Goal: Information Seeking & Learning: Learn about a topic

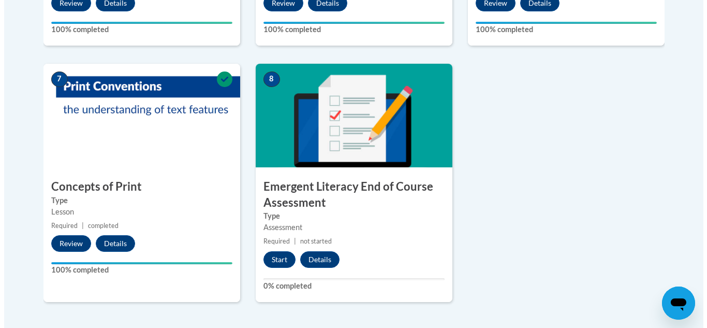
scroll to position [783, 0]
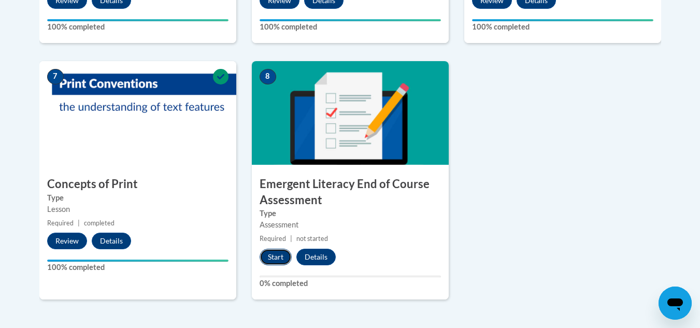
click at [279, 259] on button "Start" at bounding box center [275, 257] width 32 height 17
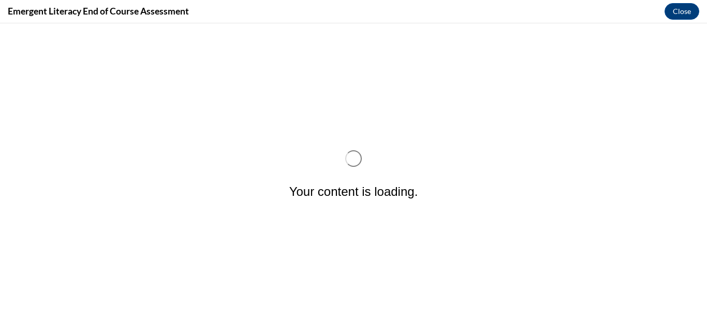
scroll to position [0, 0]
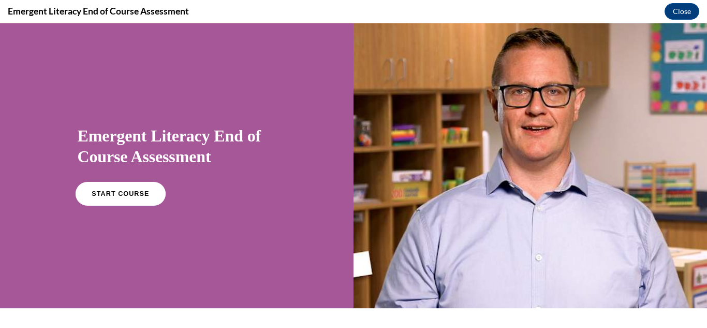
click at [133, 198] on link "START COURSE" at bounding box center [120, 194] width 90 height 24
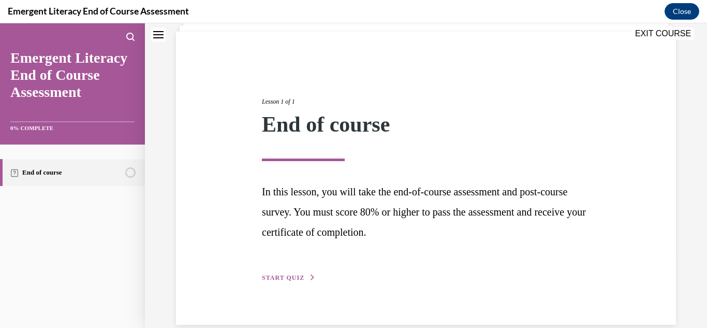
scroll to position [89, 0]
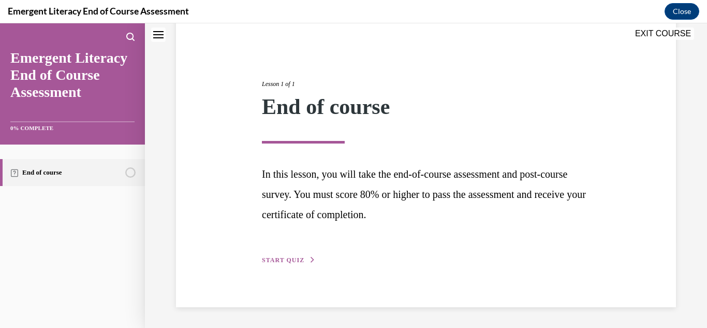
click at [310, 261] on icon "button" at bounding box center [313, 260] width 6 height 6
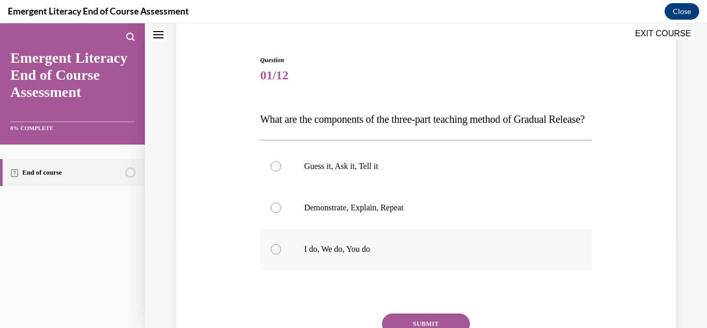
click at [323, 254] on p "I do, We do, You do" at bounding box center [435, 249] width 262 height 10
click at [281, 254] on input "I do, We do, You do" at bounding box center [276, 249] width 10 height 10
radio input "true"
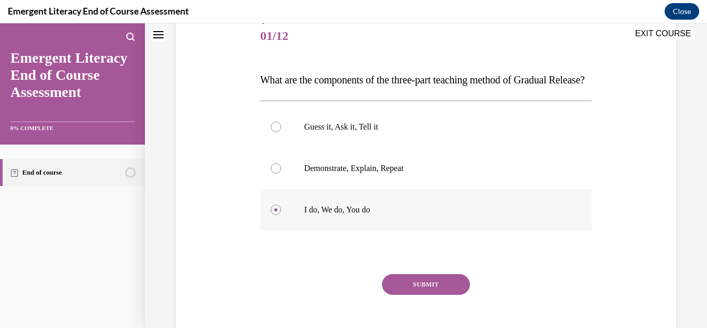
scroll to position [200, 0]
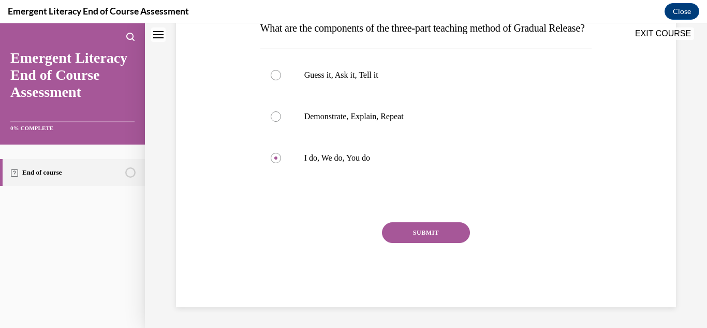
click at [453, 240] on button "SUBMIT" at bounding box center [426, 232] width 88 height 21
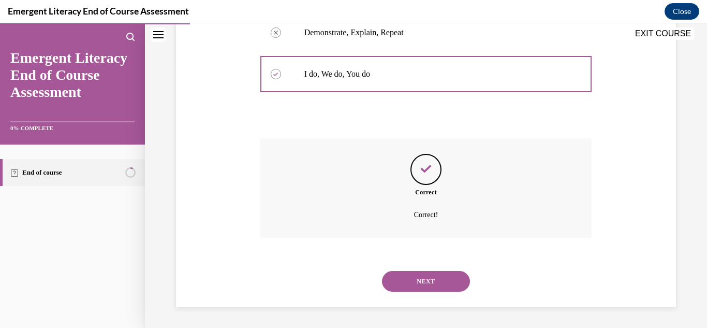
scroll to position [284, 0]
click at [438, 287] on button "NEXT" at bounding box center [426, 281] width 88 height 21
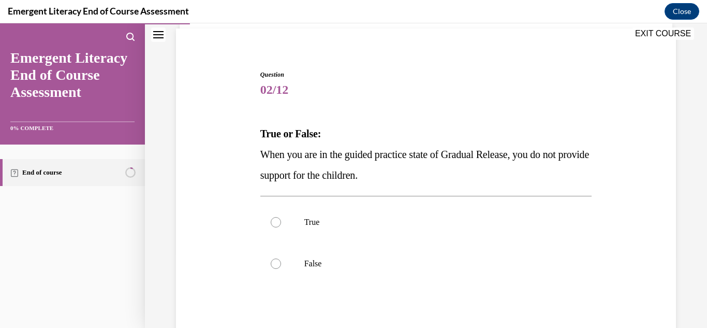
scroll to position [75, 0]
click at [389, 267] on p "False" at bounding box center [435, 263] width 262 height 10
click at [281, 267] on input "False" at bounding box center [276, 263] width 10 height 10
radio input "true"
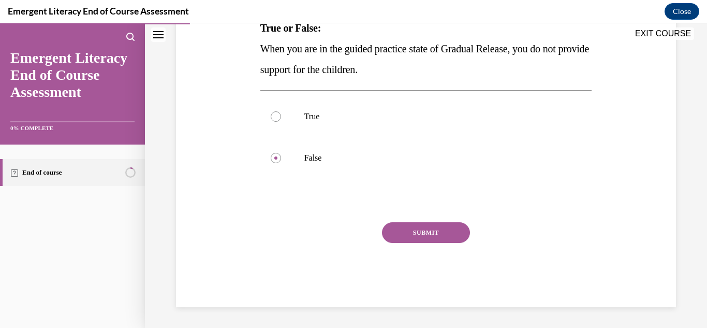
click at [442, 238] on button "SUBMIT" at bounding box center [426, 232] width 88 height 21
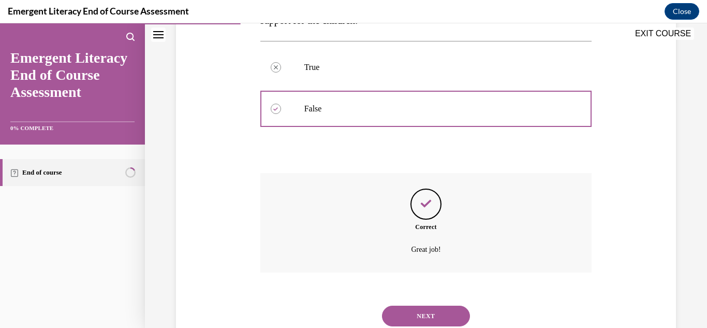
scroll to position [264, 0]
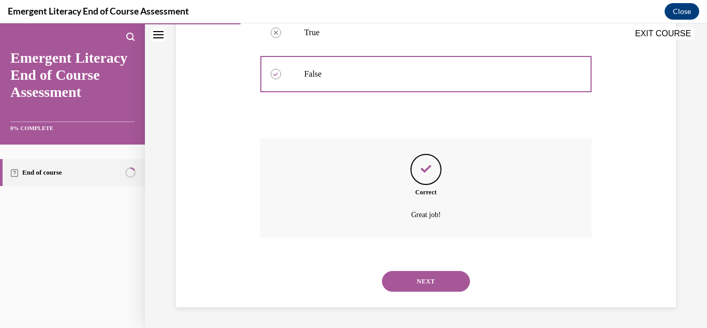
click at [456, 288] on button "NEXT" at bounding box center [426, 281] width 88 height 21
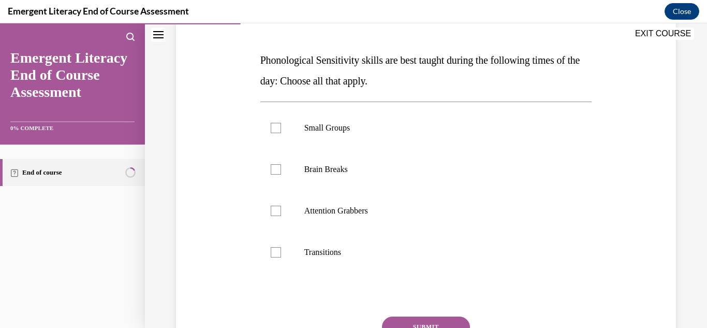
scroll to position [150, 0]
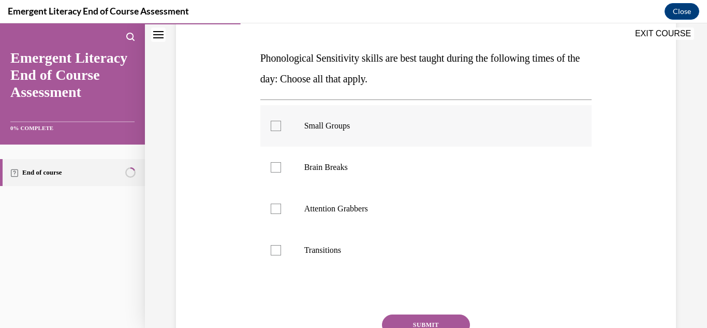
click at [271, 124] on div at bounding box center [276, 126] width 10 height 10
click at [271, 124] on input "Small Groups" at bounding box center [276, 126] width 10 height 10
click at [271, 124] on div at bounding box center [276, 126] width 10 height 10
click at [271, 124] on input "Small Groups" at bounding box center [276, 126] width 10 height 10
click at [273, 123] on div at bounding box center [276, 126] width 10 height 10
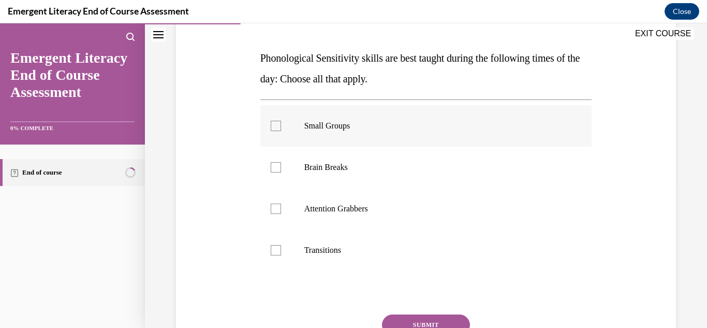
click at [273, 123] on input "Small Groups" at bounding box center [276, 126] width 10 height 10
checkbox input "true"
click at [302, 159] on label "Brain Breaks" at bounding box center [426, 167] width 332 height 41
click at [281, 162] on input "Brain Breaks" at bounding box center [276, 167] width 10 height 10
checkbox input "true"
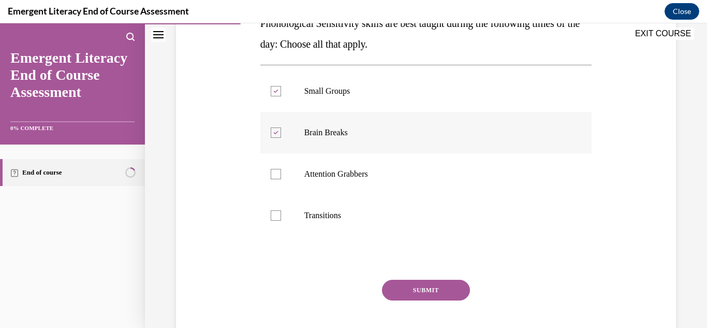
scroll to position [224, 0]
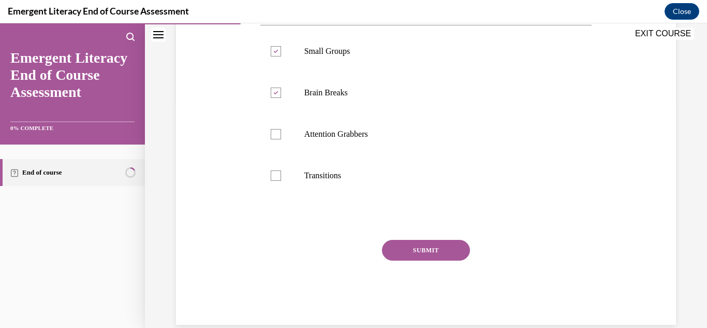
click at [413, 251] on button "SUBMIT" at bounding box center [426, 250] width 88 height 21
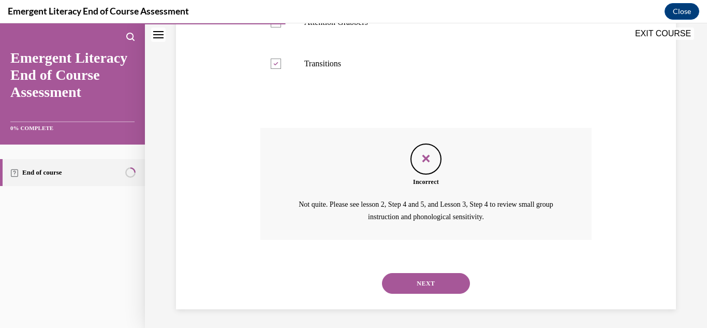
scroll to position [338, 0]
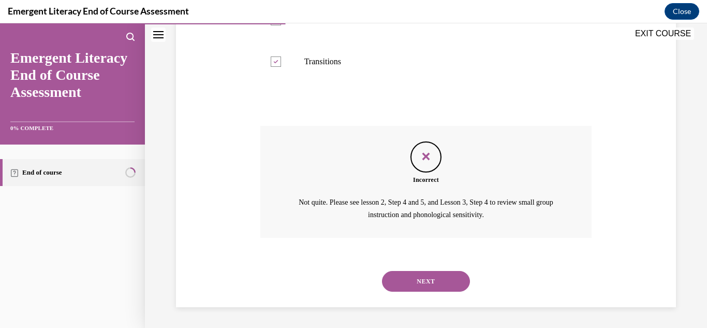
click at [431, 277] on button "NEXT" at bounding box center [426, 281] width 88 height 21
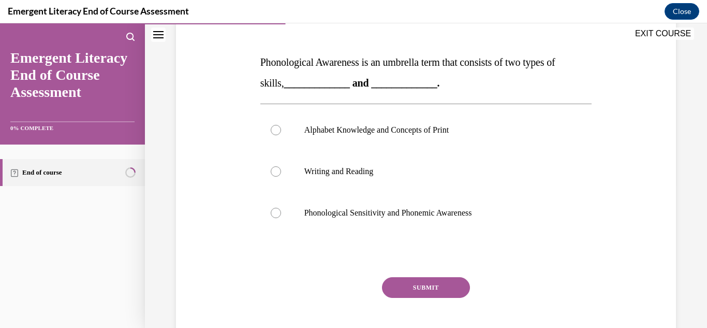
scroll to position [146, 0]
click at [432, 210] on p "Phonological Sensitivity and Phonemic Awareness" at bounding box center [435, 212] width 262 height 10
click at [281, 210] on input "Phonological Sensitivity and Phonemic Awareness" at bounding box center [276, 212] width 10 height 10
radio input "true"
click at [415, 293] on button "SUBMIT" at bounding box center [426, 286] width 88 height 21
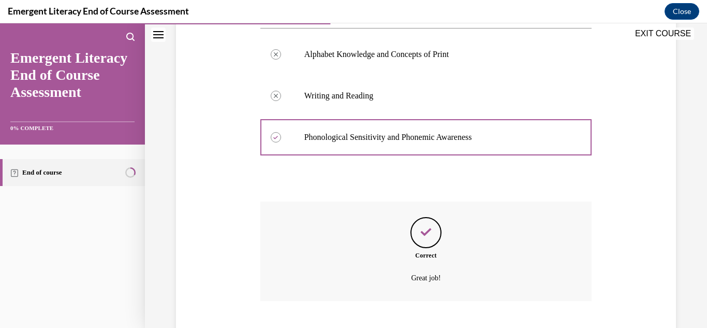
scroll to position [284, 0]
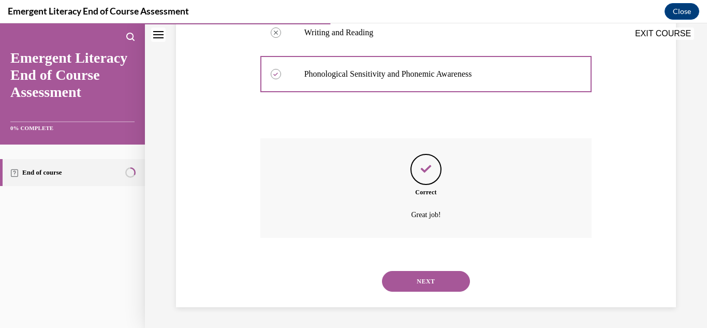
click at [421, 281] on button "NEXT" at bounding box center [426, 281] width 88 height 21
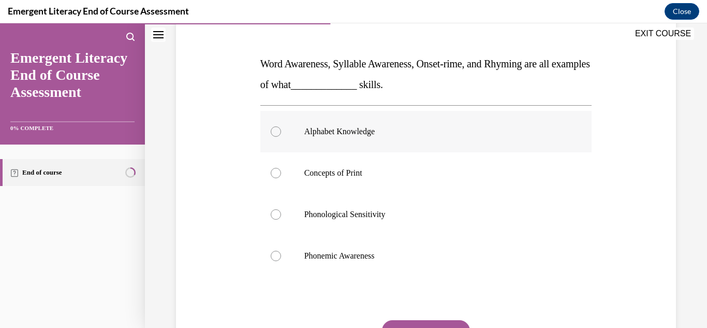
scroll to position [150, 0]
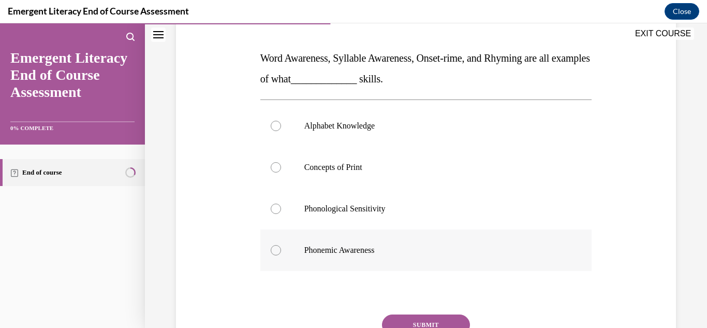
click at [379, 253] on p "Phonemic Awareness" at bounding box center [435, 250] width 262 height 10
click at [281, 253] on input "Phonemic Awareness" at bounding box center [276, 250] width 10 height 10
radio input "true"
click at [417, 323] on button "SUBMIT" at bounding box center [426, 324] width 88 height 21
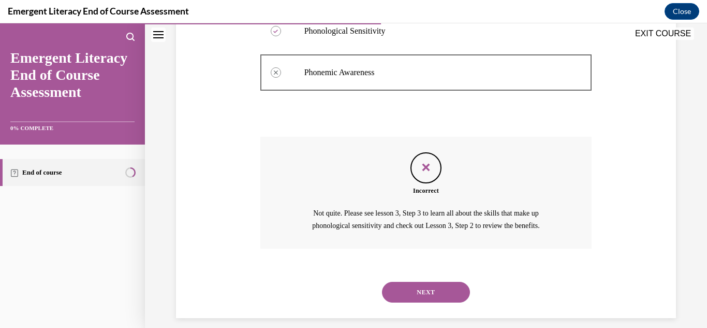
scroll to position [332, 0]
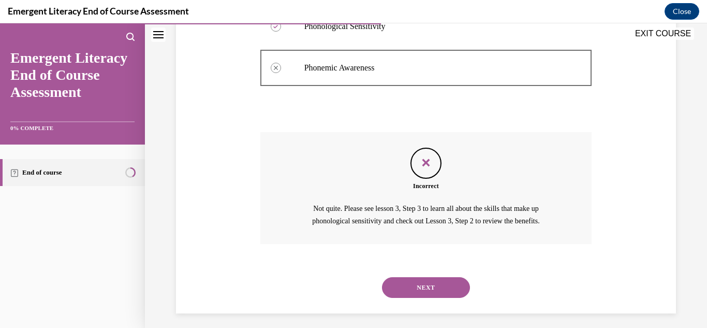
click at [414, 292] on button "NEXT" at bounding box center [426, 287] width 88 height 21
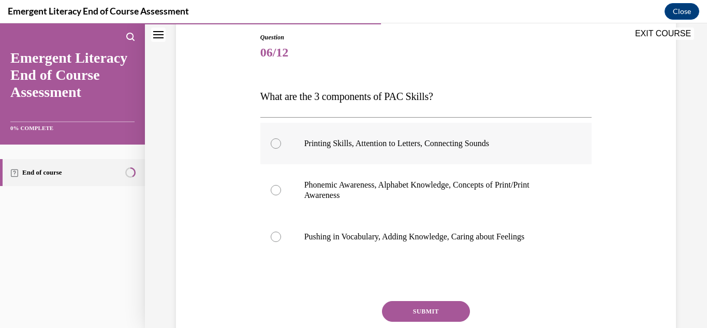
scroll to position [112, 0]
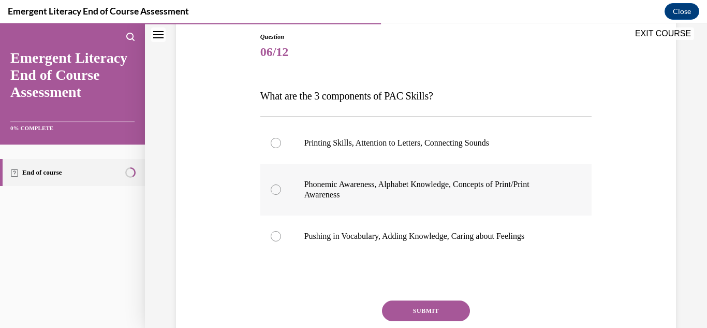
click at [410, 185] on p "Phonemic Awareness, Alphabet Knowledge, Concepts of Print/Print Awareness" at bounding box center [435, 189] width 262 height 21
click at [281, 185] on input "Phonemic Awareness, Alphabet Knowledge, Concepts of Print/Print Awareness" at bounding box center [276, 189] width 10 height 10
radio input "true"
click at [412, 310] on button "SUBMIT" at bounding box center [426, 310] width 88 height 21
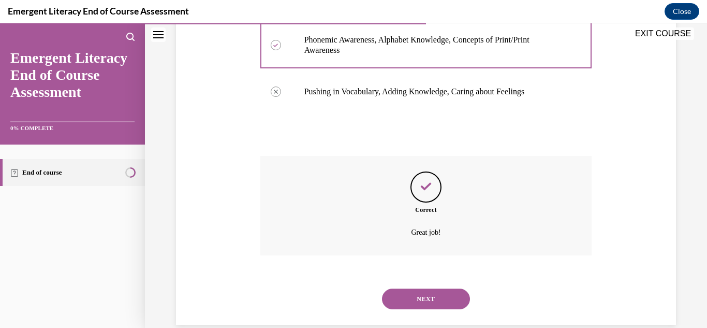
scroll to position [274, 0]
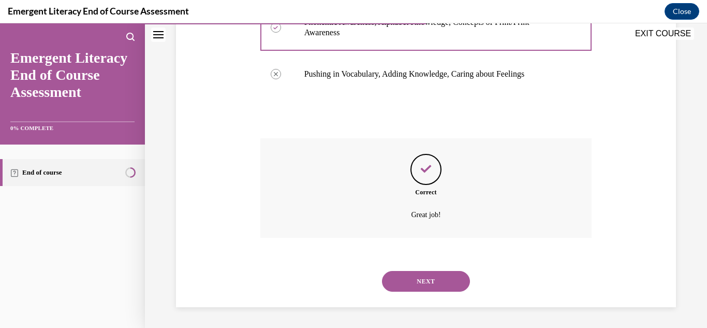
click at [412, 281] on button "NEXT" at bounding box center [426, 281] width 88 height 21
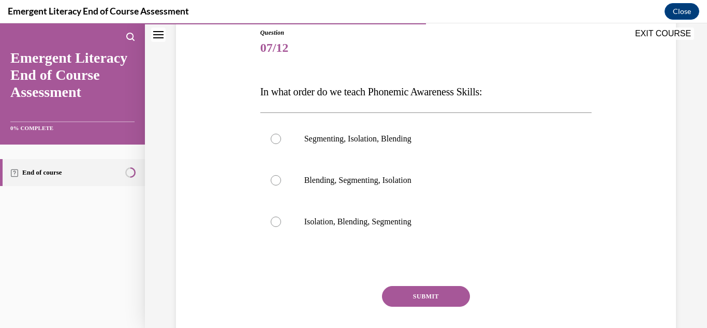
scroll to position [117, 0]
click at [346, 214] on label "Isolation, Blending, Segmenting" at bounding box center [426, 220] width 332 height 41
click at [281, 215] on input "Isolation, Blending, Segmenting" at bounding box center [276, 220] width 10 height 10
radio input "true"
click at [405, 292] on button "SUBMIT" at bounding box center [426, 295] width 88 height 21
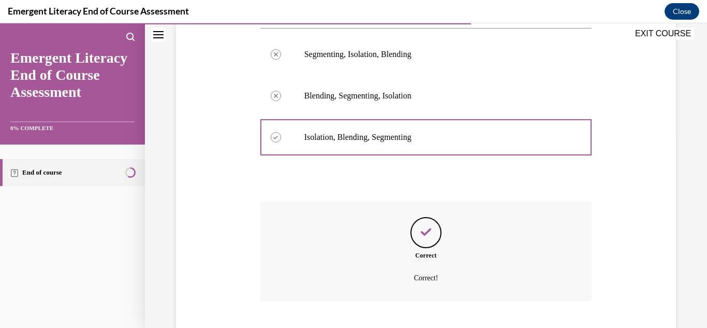
scroll to position [264, 0]
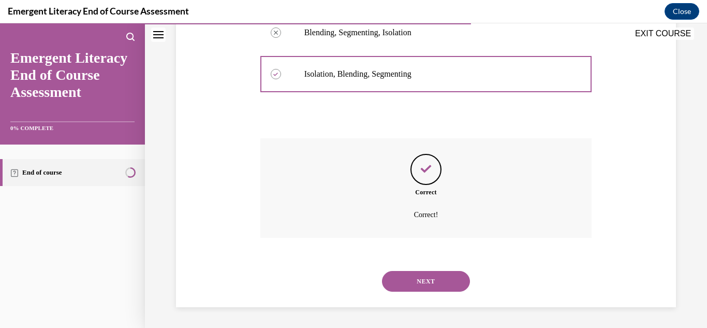
click at [415, 276] on button "NEXT" at bounding box center [426, 281] width 88 height 21
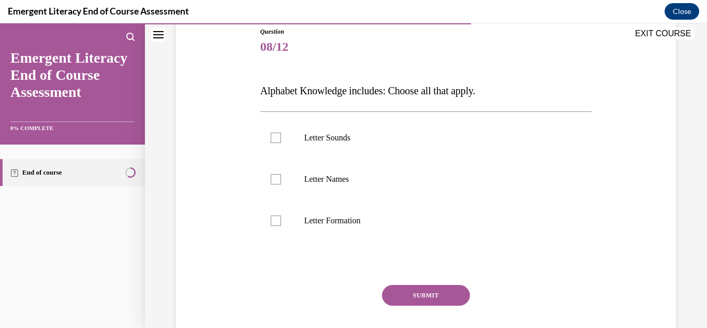
scroll to position [118, 0]
click at [275, 139] on div at bounding box center [276, 137] width 10 height 10
click at [275, 139] on input "Letter Sounds" at bounding box center [276, 137] width 10 height 10
checkbox input "true"
click at [278, 178] on div at bounding box center [276, 178] width 10 height 10
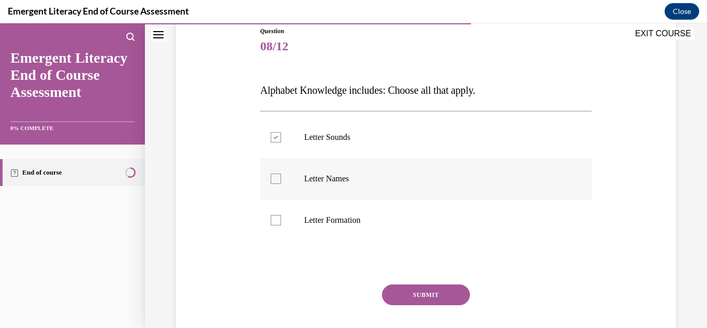
click at [278, 178] on input "Letter Names" at bounding box center [276, 178] width 10 height 10
checkbox input "true"
click at [275, 221] on div at bounding box center [276, 220] width 10 height 10
click at [275, 221] on input "Letter Formation" at bounding box center [276, 220] width 10 height 10
checkbox input "true"
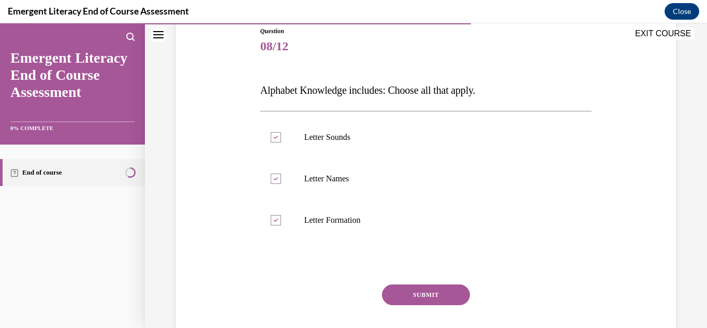
click at [410, 289] on button "SUBMIT" at bounding box center [426, 294] width 88 height 21
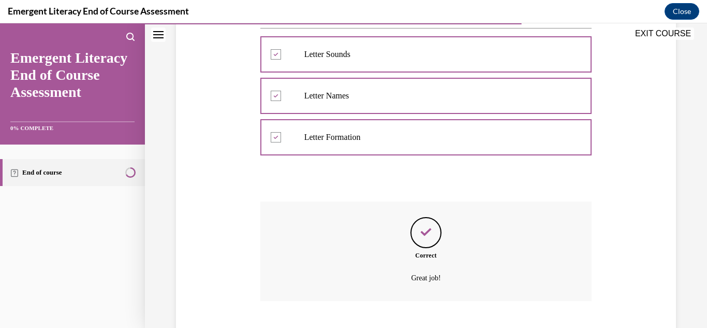
scroll to position [264, 0]
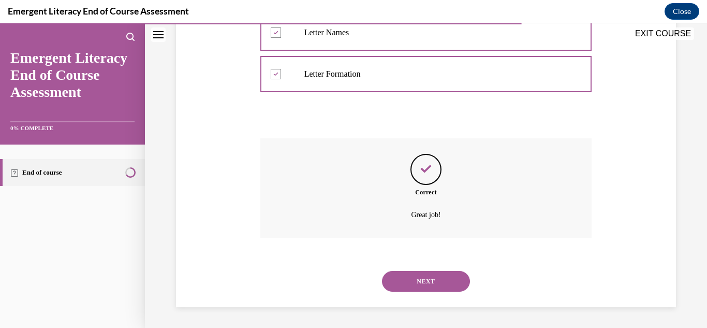
click at [416, 281] on button "NEXT" at bounding box center [426, 281] width 88 height 21
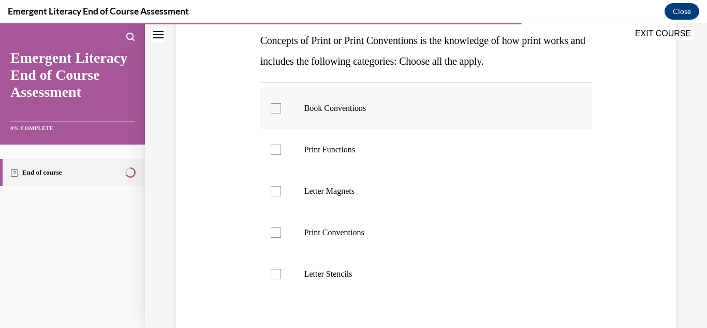
scroll to position [168, 0]
click at [347, 111] on p "Book Conventions" at bounding box center [435, 108] width 262 height 10
click at [281, 111] on input "Book Conventions" at bounding box center [276, 108] width 10 height 10
checkbox input "true"
click at [336, 151] on p "Print Functions" at bounding box center [435, 149] width 262 height 10
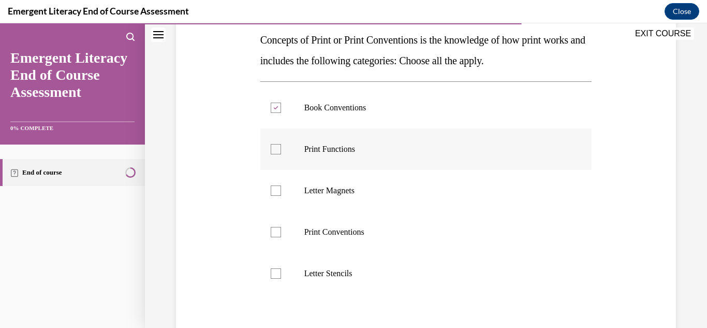
click at [281, 151] on input "Print Functions" at bounding box center [276, 149] width 10 height 10
checkbox input "true"
click at [329, 231] on p "Print Conventions" at bounding box center [435, 232] width 262 height 10
click at [281, 231] on input "Print Conventions" at bounding box center [276, 232] width 10 height 10
checkbox input "true"
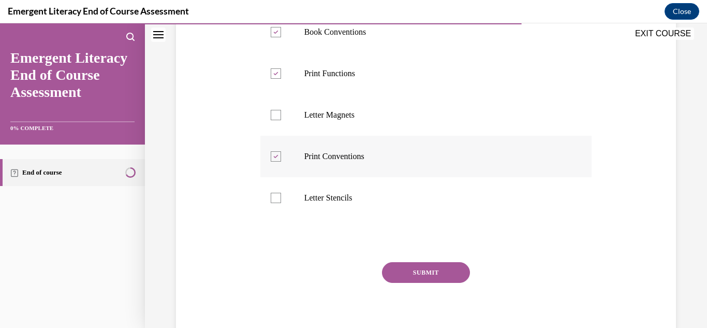
scroll to position [250, 0]
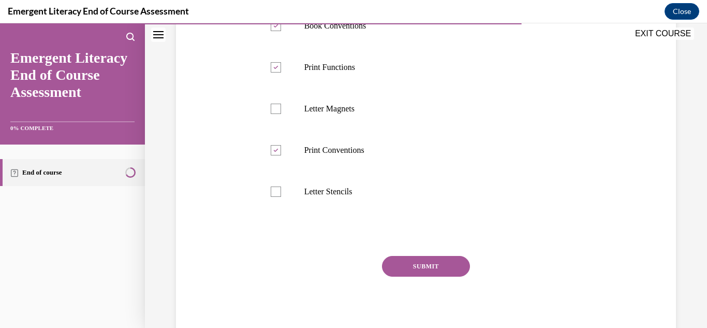
click at [413, 261] on button "SUBMIT" at bounding box center [426, 266] width 88 height 21
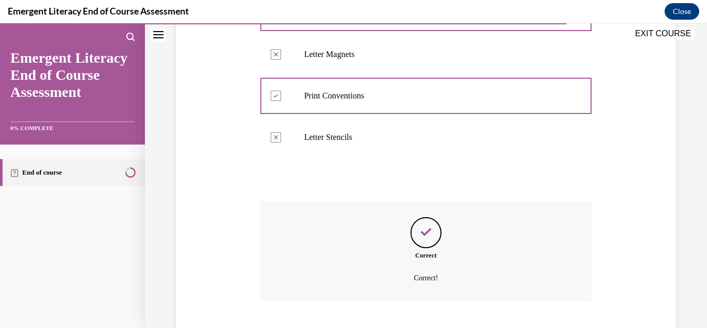
scroll to position [367, 0]
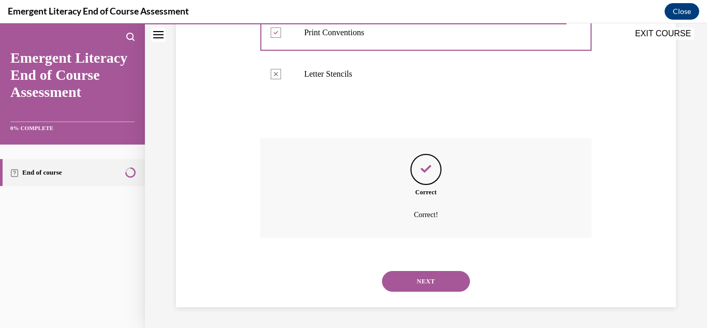
click at [415, 271] on button "NEXT" at bounding box center [426, 281] width 88 height 21
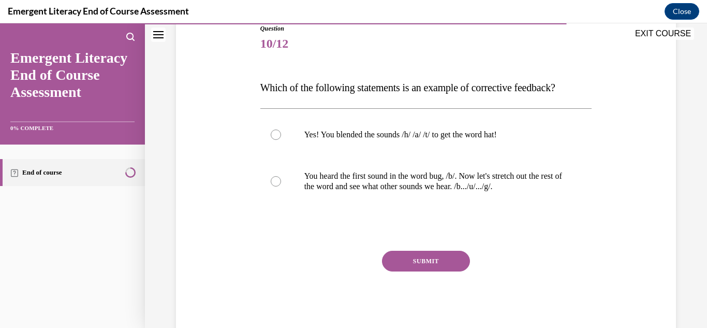
scroll to position [128, 0]
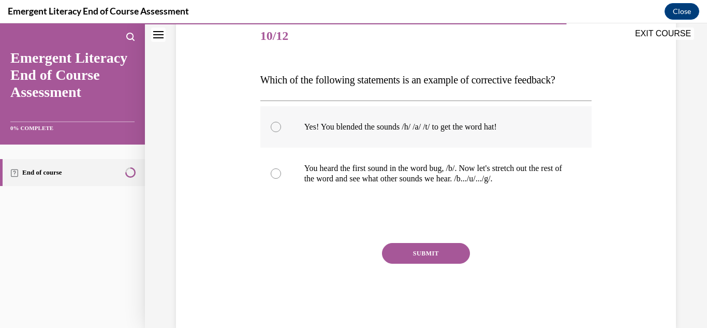
click at [398, 130] on p "Yes! You blended the sounds /h/ /a/ /t/ to get the word hat!" at bounding box center [435, 127] width 262 height 10
click at [281, 130] on input "Yes! You blended the sounds /h/ /a/ /t/ to get the word hat!" at bounding box center [276, 127] width 10 height 10
radio input "true"
click at [416, 251] on button "SUBMIT" at bounding box center [426, 253] width 88 height 21
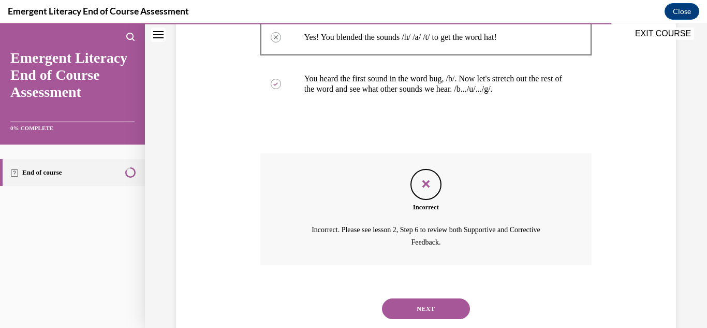
scroll to position [245, 0]
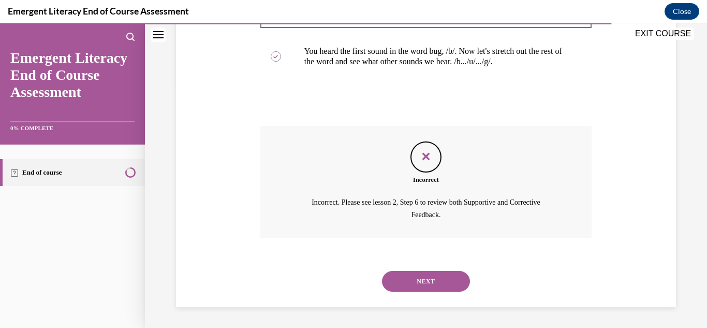
click at [426, 283] on button "NEXT" at bounding box center [426, 281] width 88 height 21
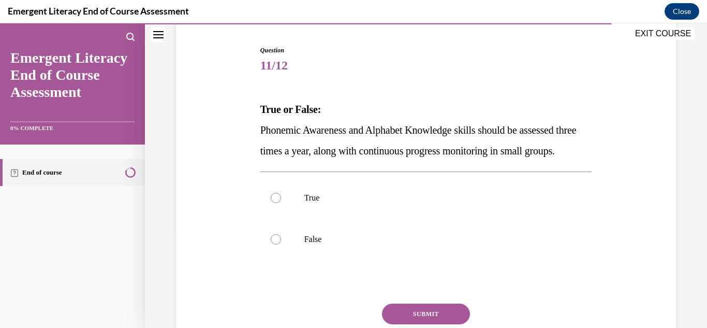
scroll to position [104, 0]
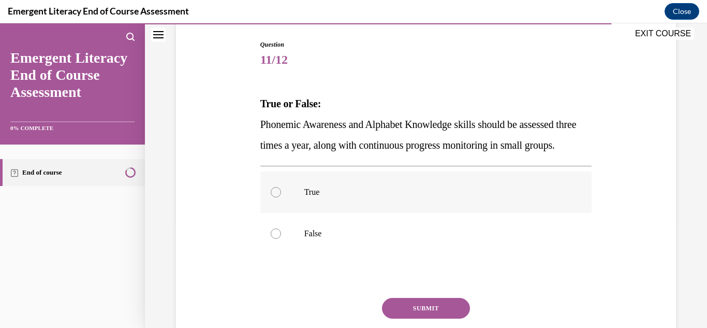
click at [307, 206] on label "True" at bounding box center [426, 191] width 332 height 41
click at [281, 197] on input "True" at bounding box center [276, 192] width 10 height 10
radio input "true"
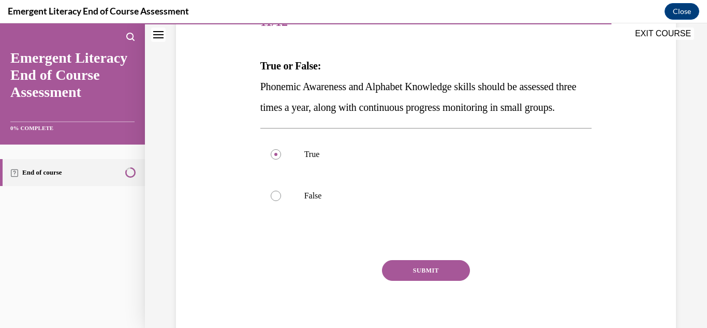
scroll to position [148, 0]
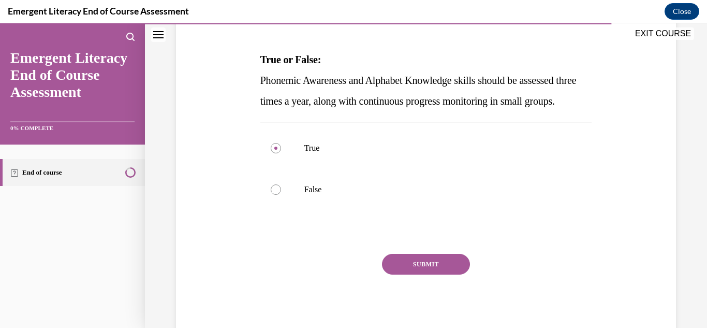
click at [431, 274] on button "SUBMIT" at bounding box center [426, 264] width 88 height 21
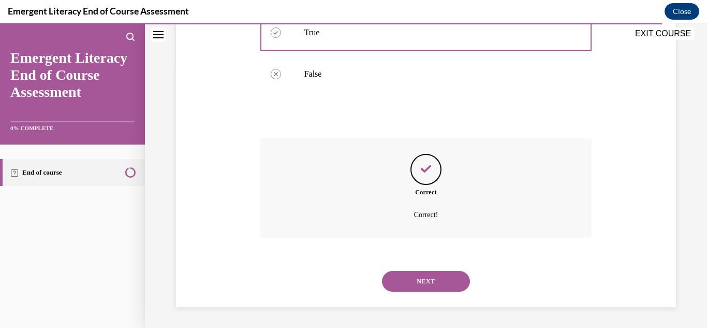
scroll to position [284, 0]
click at [431, 279] on button "NEXT" at bounding box center [426, 281] width 88 height 21
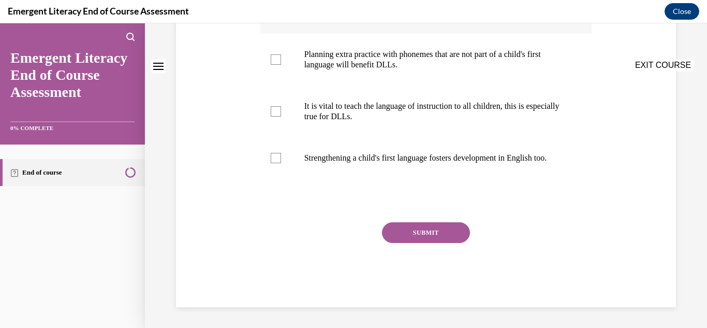
scroll to position [0, 0]
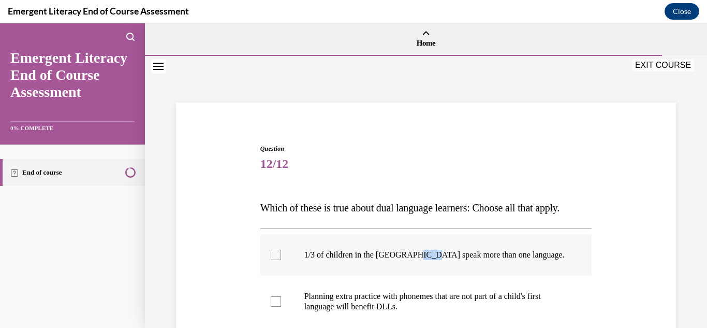
click at [431, 275] on label "1/3 of children in the US speak more than one language." at bounding box center [426, 254] width 332 height 41
click at [281, 260] on input "1/3 of children in the US speak more than one language." at bounding box center [276, 255] width 10 height 10
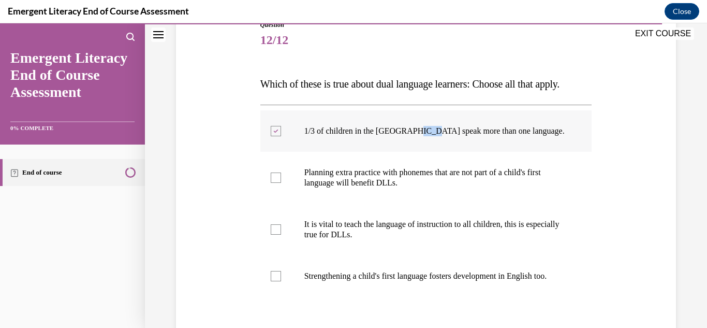
scroll to position [128, 0]
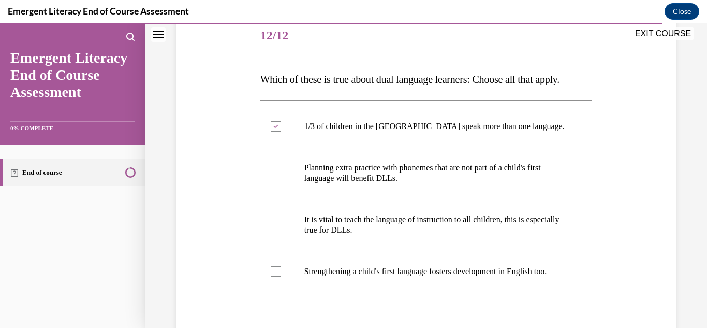
click at [618, 250] on div "Question 12/12 Which of these is true about dual language learners: Choose all …" at bounding box center [425, 202] width 505 height 436
click at [498, 147] on label "1/3 of children in the US speak more than one language." at bounding box center [426, 126] width 332 height 41
click at [281, 132] on input "1/3 of children in the US speak more than one language." at bounding box center [276, 126] width 10 height 10
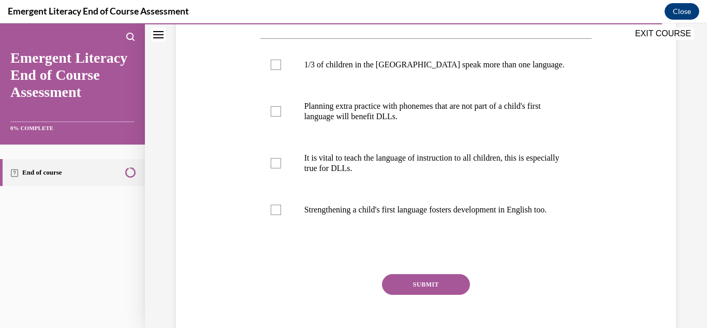
scroll to position [190, 0]
click at [288, 86] on label "1/3 of children in the US speak more than one language." at bounding box center [426, 65] width 332 height 41
click at [281, 70] on input "1/3 of children in the US speak more than one language." at bounding box center [276, 65] width 10 height 10
checkbox input "true"
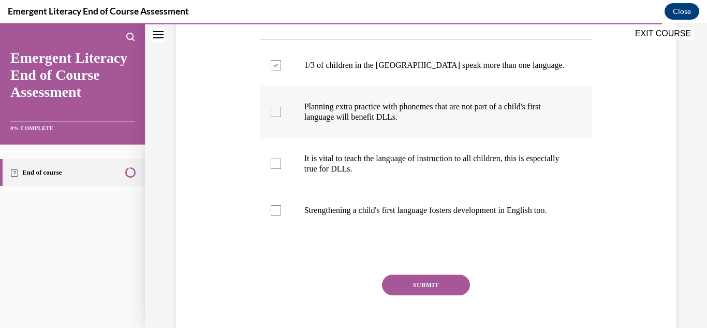
click at [283, 135] on label "Planning extra practice with phonemes that are not part of a child's first lang…" at bounding box center [426, 112] width 332 height 52
click at [281, 117] on input "Planning extra practice with phonemes that are not part of a child's first lang…" at bounding box center [276, 112] width 10 height 10
checkbox input "true"
click at [276, 169] on div at bounding box center [276, 163] width 10 height 10
click at [276, 169] on input "It is vital to teach the language of instruction to all children, this is espec…" at bounding box center [276, 163] width 10 height 10
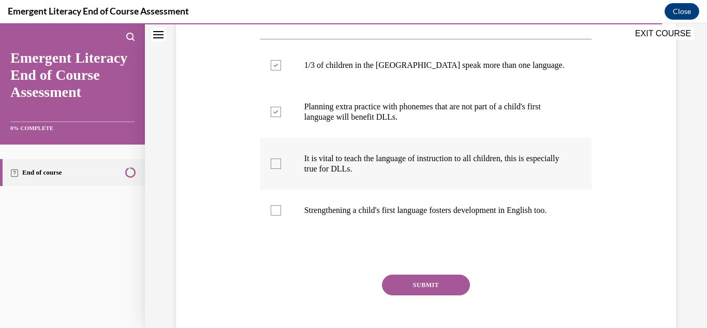
checkbox input "true"
click at [273, 215] on div at bounding box center [276, 210] width 10 height 10
click at [273, 215] on input "Strengthening a child's first language fosters development in English too." at bounding box center [276, 210] width 10 height 10
checkbox input "true"
click at [402, 295] on button "SUBMIT" at bounding box center [426, 284] width 88 height 21
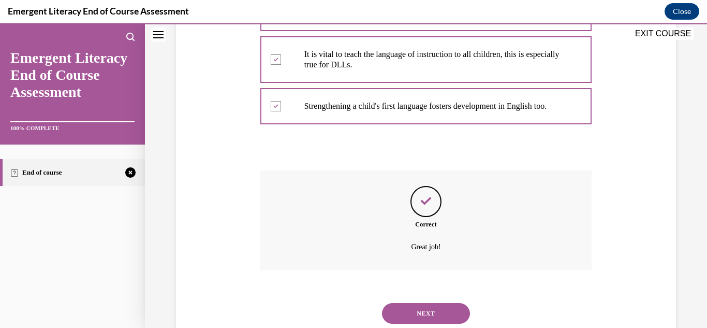
scroll to position [357, 0]
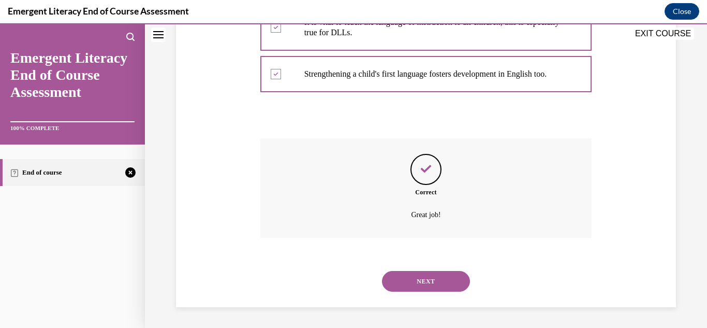
click at [424, 279] on button "NEXT" at bounding box center [426, 281] width 88 height 21
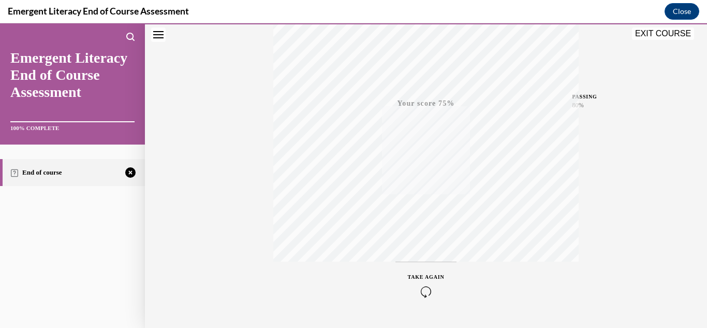
scroll to position [226, 0]
click at [440, 259] on icon "button" at bounding box center [426, 264] width 37 height 11
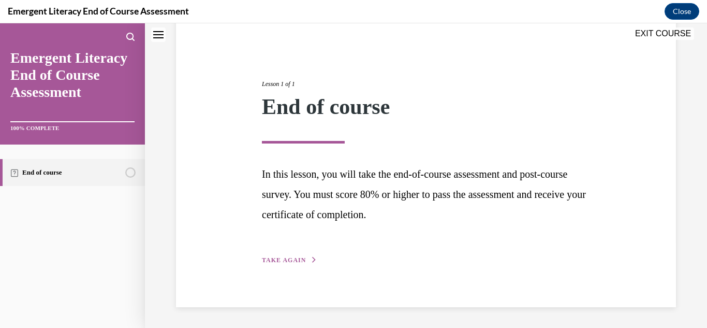
scroll to position [89, 0]
click at [304, 264] on button "TAKE AGAIN" at bounding box center [289, 259] width 55 height 9
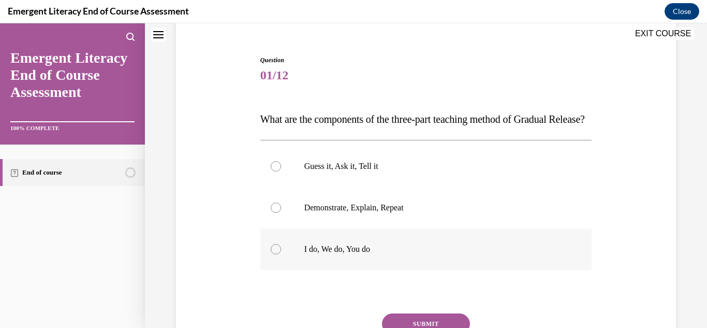
click at [372, 254] on p "I do, We do, You do" at bounding box center [435, 249] width 262 height 10
click at [281, 254] on input "I do, We do, You do" at bounding box center [276, 249] width 10 height 10
radio input "true"
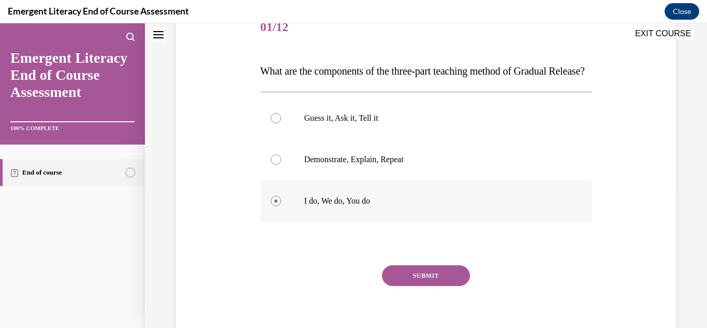
scroll to position [200, 0]
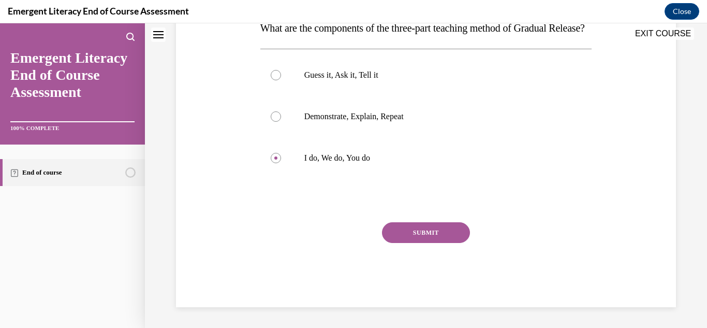
click at [443, 241] on button "SUBMIT" at bounding box center [426, 232] width 88 height 21
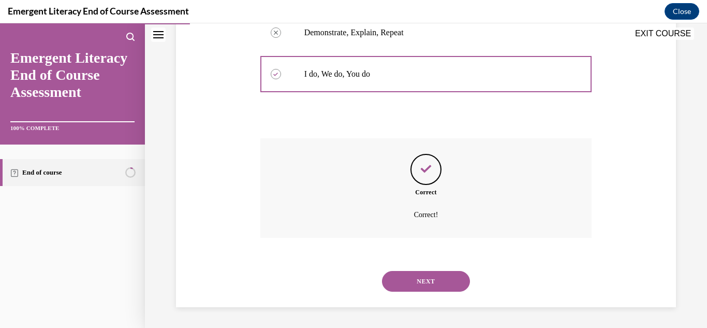
scroll to position [284, 0]
click at [453, 286] on button "NEXT" at bounding box center [426, 281] width 88 height 21
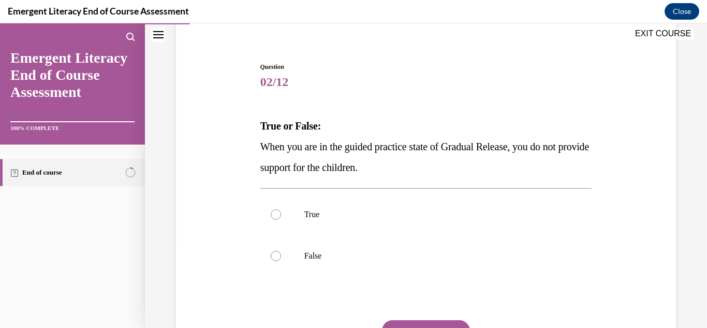
scroll to position [83, 0]
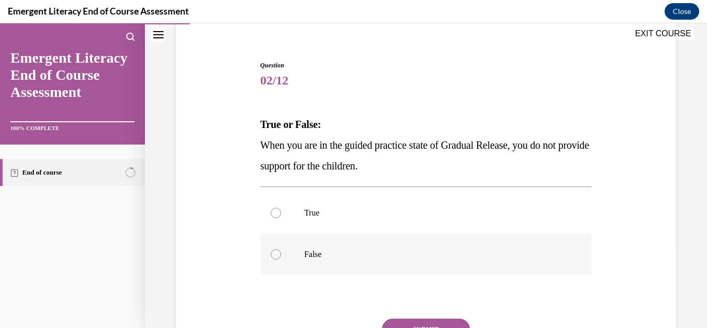
click at [433, 256] on p "False" at bounding box center [435, 254] width 262 height 10
click at [281, 256] on input "False" at bounding box center [276, 254] width 10 height 10
radio input "true"
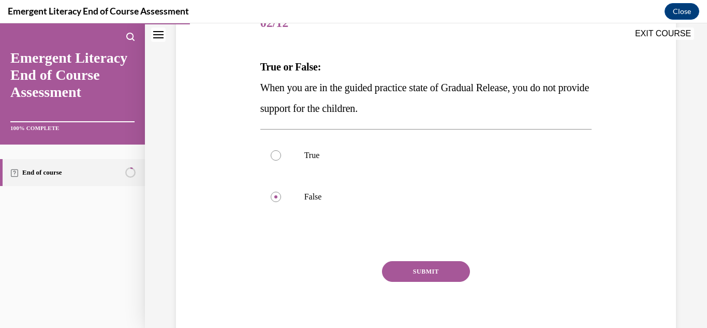
click at [446, 278] on button "SUBMIT" at bounding box center [426, 271] width 88 height 21
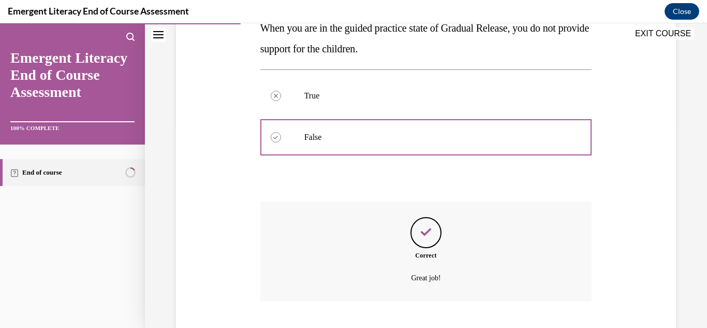
scroll to position [264, 0]
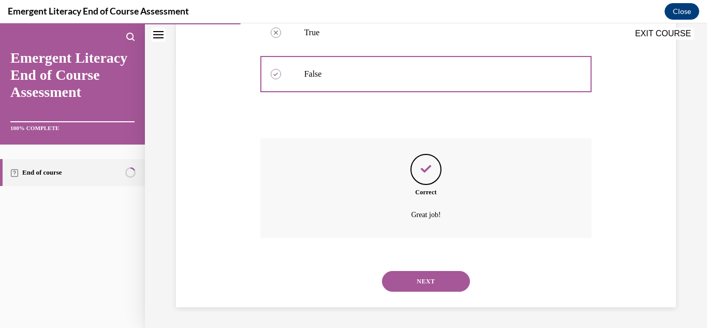
click at [452, 285] on button "NEXT" at bounding box center [426, 281] width 88 height 21
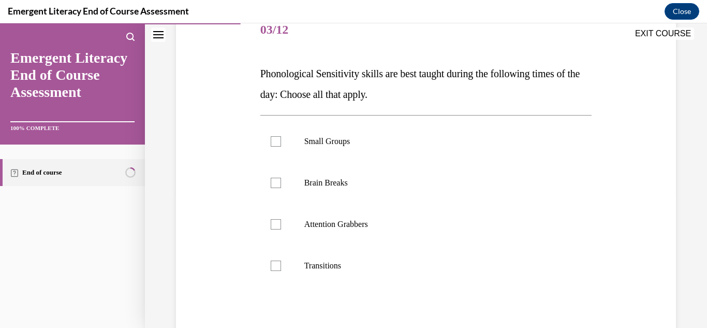
scroll to position [137, 0]
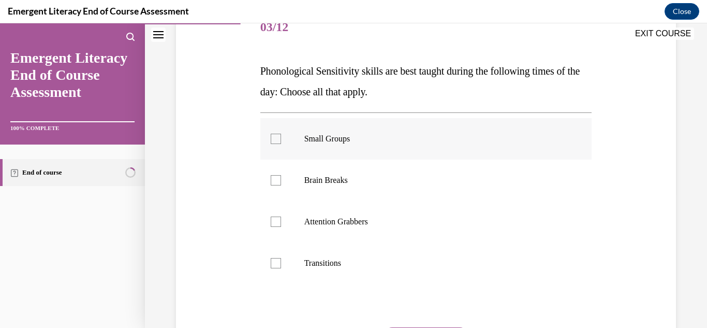
click at [274, 136] on div at bounding box center [276, 139] width 10 height 10
click at [274, 136] on input "Small Groups" at bounding box center [276, 139] width 10 height 10
checkbox input "true"
click at [275, 179] on div at bounding box center [276, 180] width 10 height 10
click at [275, 179] on input "Brain Breaks" at bounding box center [276, 180] width 10 height 10
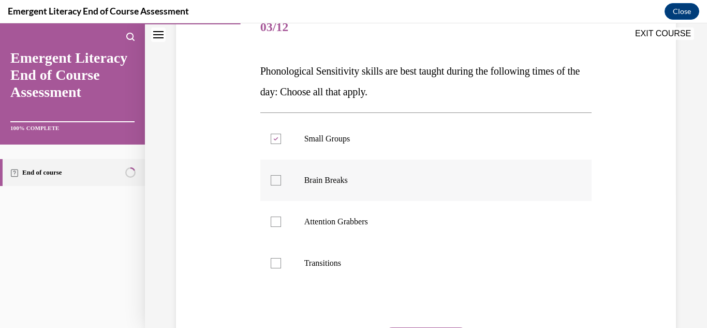
checkbox input "true"
click at [275, 220] on div at bounding box center [276, 221] width 10 height 10
click at [275, 220] on input "Attention Grabbers" at bounding box center [276, 221] width 10 height 10
checkbox input "true"
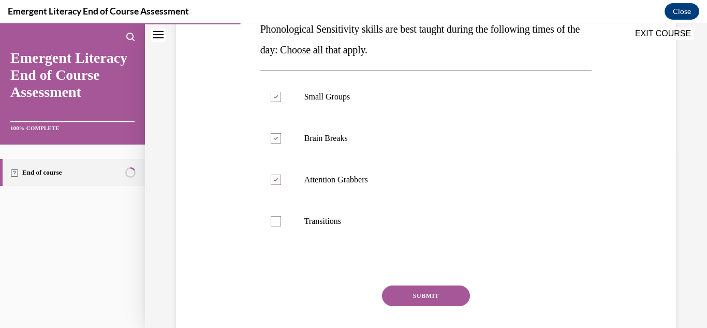
scroll to position [180, 0]
drag, startPoint x: 430, startPoint y: 308, endPoint x: 394, endPoint y: 257, distance: 61.9
click at [394, 257] on div at bounding box center [426, 262] width 332 height 12
click at [406, 294] on button "SUBMIT" at bounding box center [426, 294] width 88 height 21
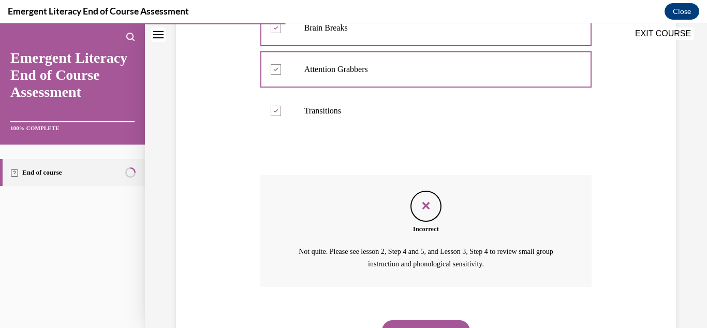
scroll to position [338, 0]
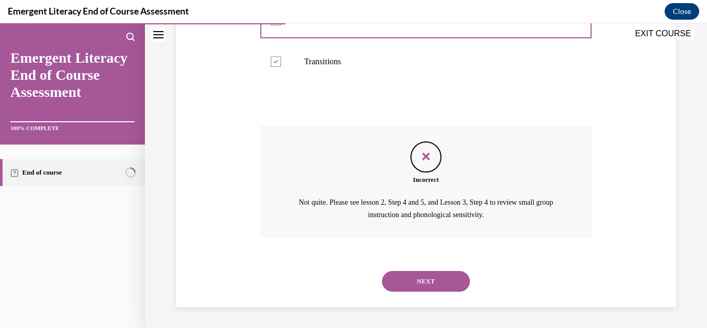
click at [425, 283] on button "NEXT" at bounding box center [426, 281] width 88 height 21
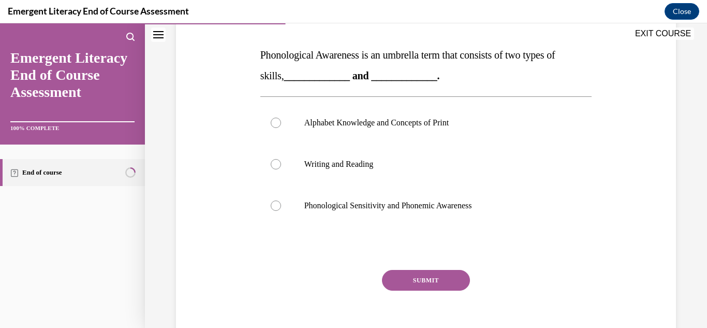
scroll to position [157, 0]
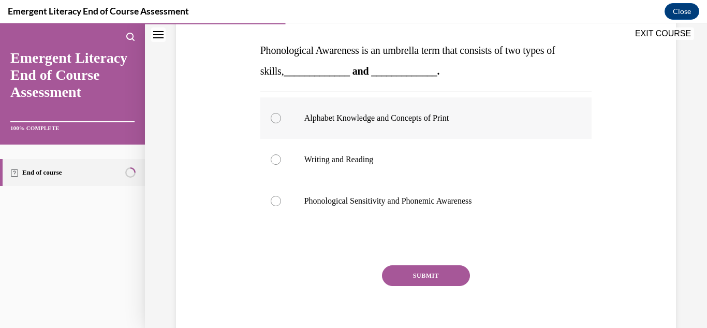
click at [276, 119] on div at bounding box center [276, 118] width 10 height 10
click at [276, 119] on input "Alphabet Knowledge and Concepts of Print" at bounding box center [276, 118] width 10 height 10
radio input "true"
click at [276, 202] on div at bounding box center [276, 201] width 10 height 10
click at [276, 202] on input "Phonological Sensitivity and Phonemic Awareness" at bounding box center [276, 201] width 10 height 10
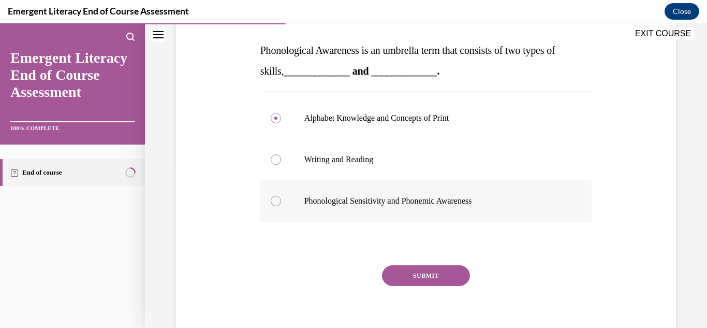
radio input "true"
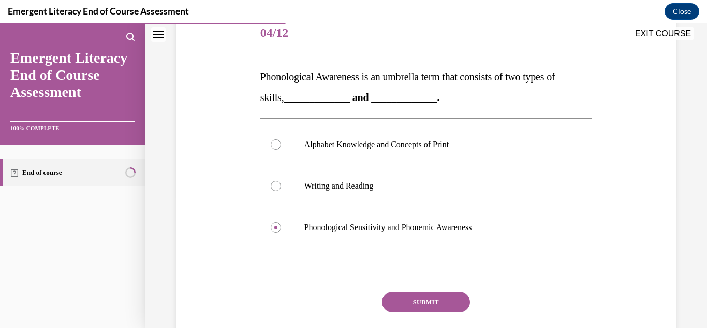
scroll to position [127, 0]
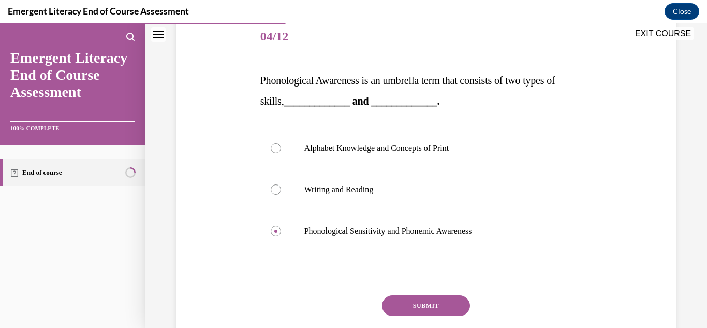
click at [431, 307] on button "SUBMIT" at bounding box center [426, 305] width 88 height 21
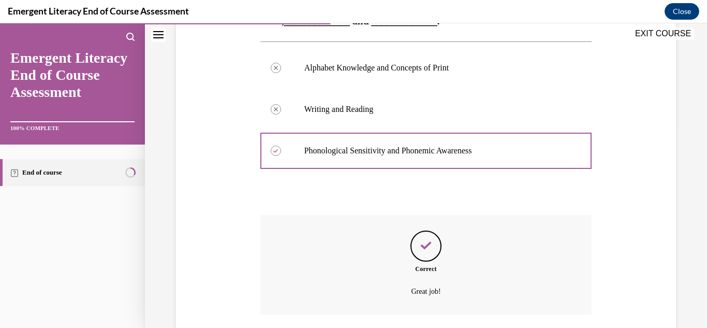
scroll to position [284, 0]
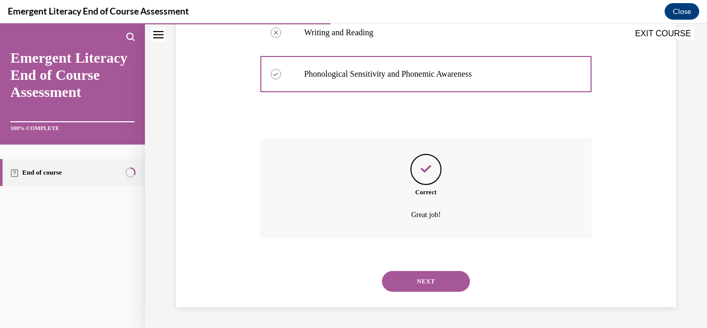
click at [425, 284] on button "NEXT" at bounding box center [426, 281] width 88 height 21
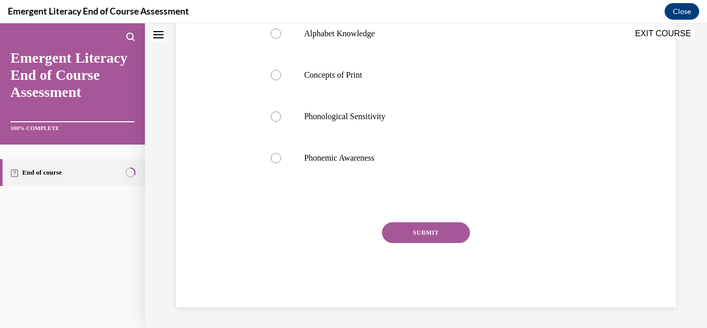
scroll to position [0, 0]
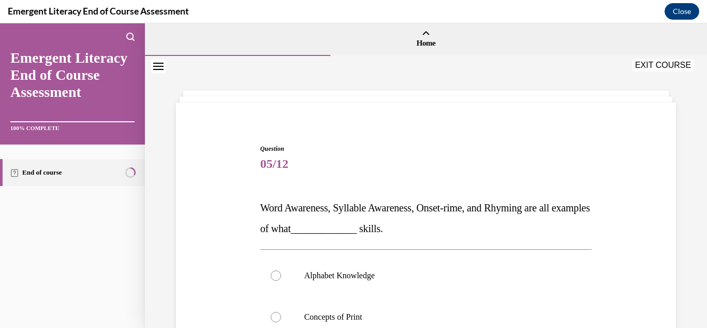
click at [425, 284] on label "Alphabet Knowledge" at bounding box center [426, 275] width 332 height 41
click at [281, 281] on input "Alphabet Knowledge" at bounding box center [276, 275] width 10 height 10
radio input "true"
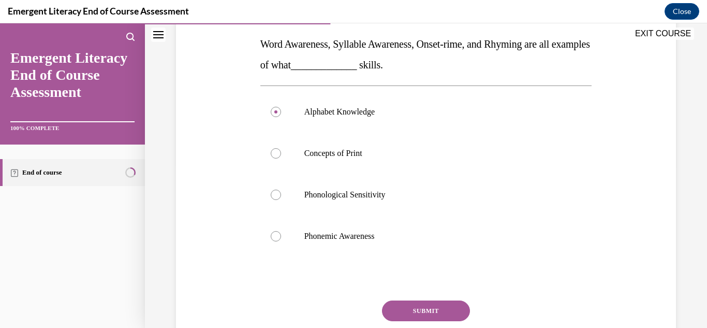
scroll to position [166, 0]
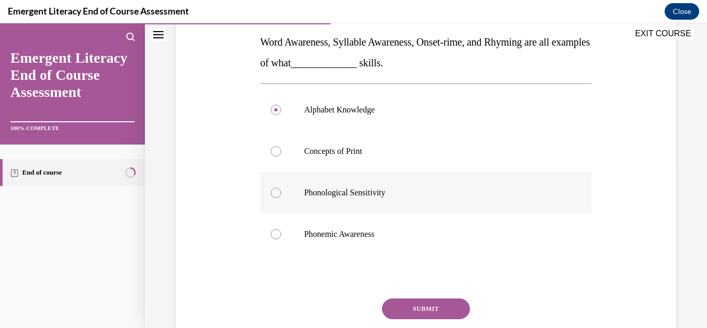
click at [275, 195] on div at bounding box center [276, 192] width 10 height 10
click at [275, 195] on input "Phonological Sensitivity" at bounding box center [276, 192] width 10 height 10
radio input "true"
click at [423, 308] on button "SUBMIT" at bounding box center [426, 308] width 88 height 21
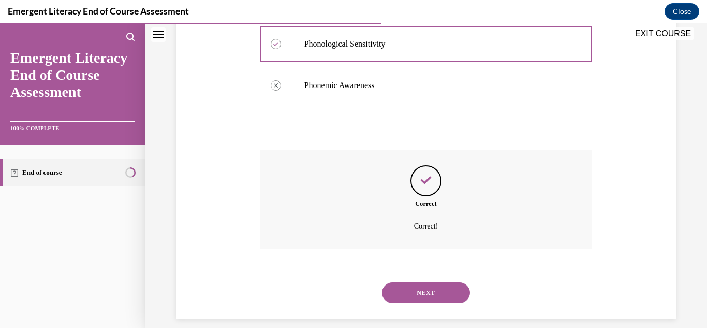
scroll to position [326, 0]
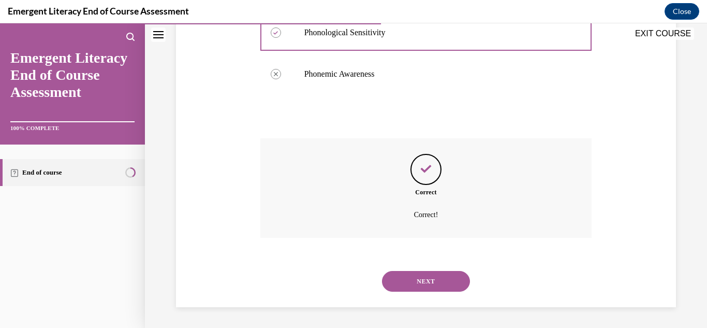
click at [432, 283] on button "NEXT" at bounding box center [426, 281] width 88 height 21
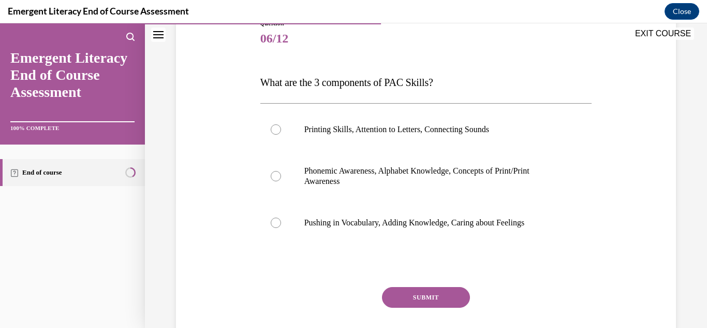
scroll to position [128, 0]
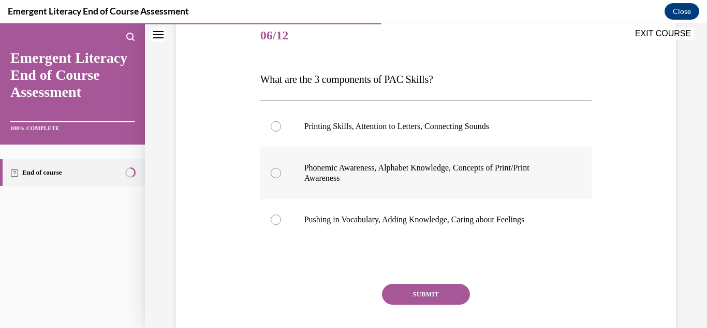
click at [273, 173] on div at bounding box center [276, 173] width 10 height 10
click at [273, 173] on input "Phonemic Awareness, Alphabet Knowledge, Concepts of Print/Print Awareness" at bounding box center [276, 173] width 10 height 10
radio input "true"
click at [410, 290] on button "SUBMIT" at bounding box center [426, 294] width 88 height 21
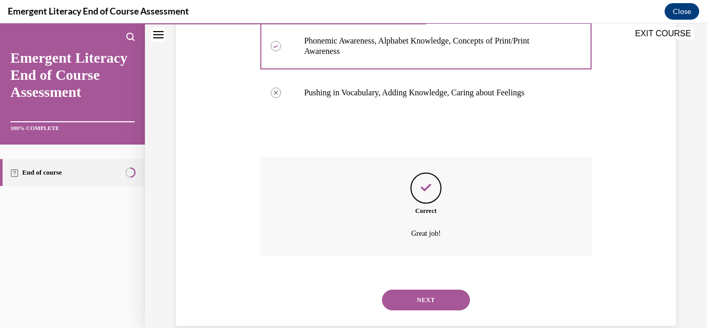
scroll to position [274, 0]
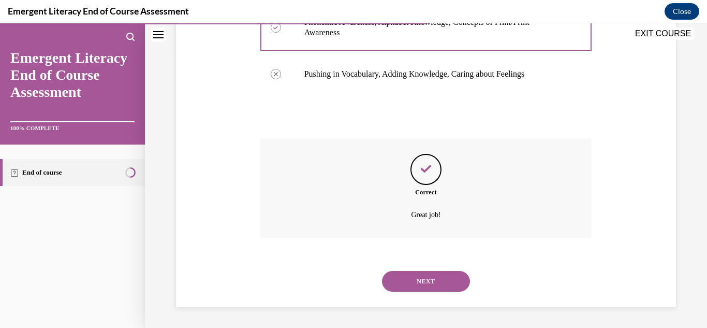
click at [427, 283] on button "NEXT" at bounding box center [426, 281] width 88 height 21
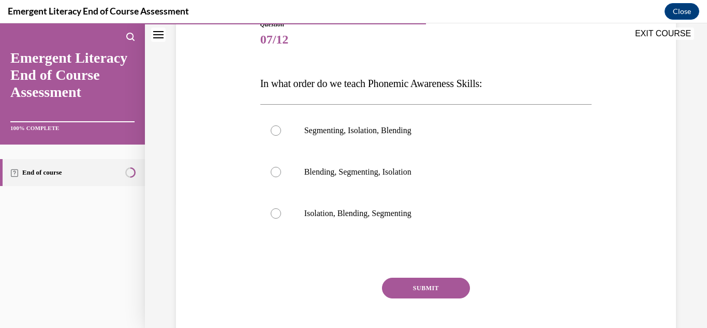
scroll to position [129, 0]
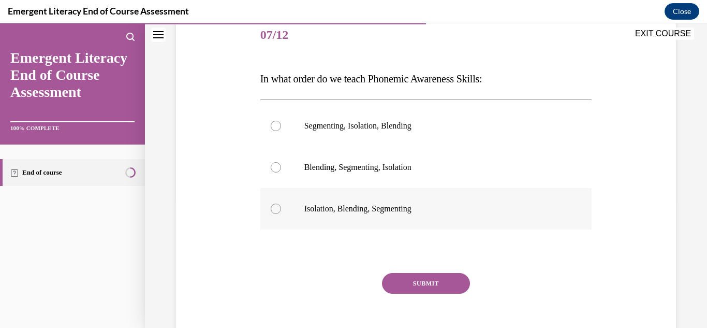
click at [402, 207] on p "Isolation, Blending, Segmenting" at bounding box center [435, 208] width 262 height 10
click at [281, 207] on input "Isolation, Blending, Segmenting" at bounding box center [276, 208] width 10 height 10
radio input "true"
click at [418, 283] on button "SUBMIT" at bounding box center [426, 283] width 88 height 21
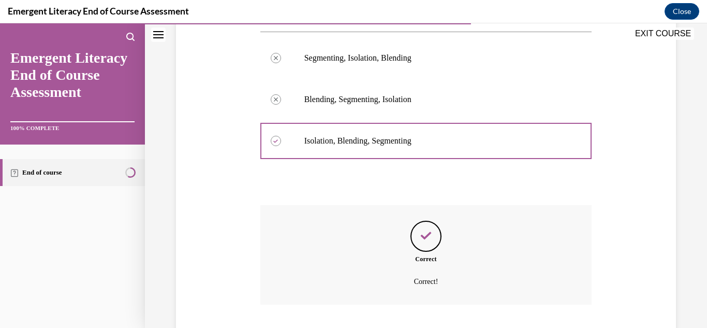
scroll to position [264, 0]
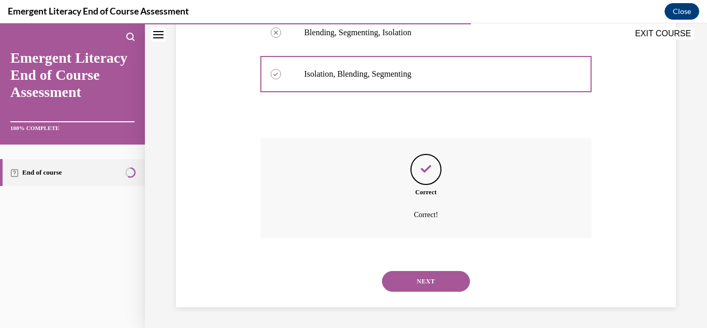
click at [424, 284] on button "NEXT" at bounding box center [426, 281] width 88 height 21
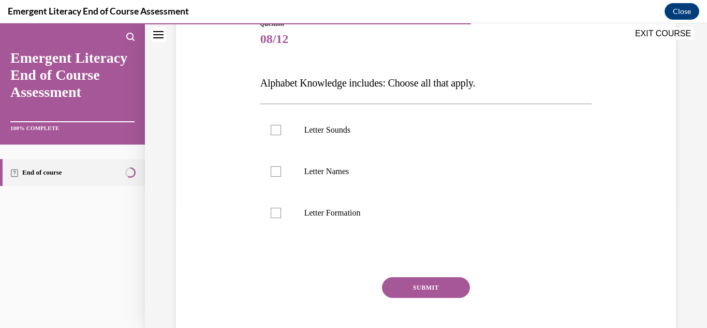
scroll to position [127, 0]
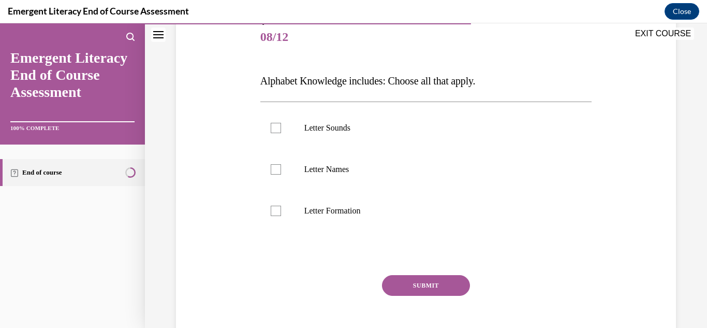
click at [424, 284] on button "SUBMIT" at bounding box center [426, 285] width 88 height 21
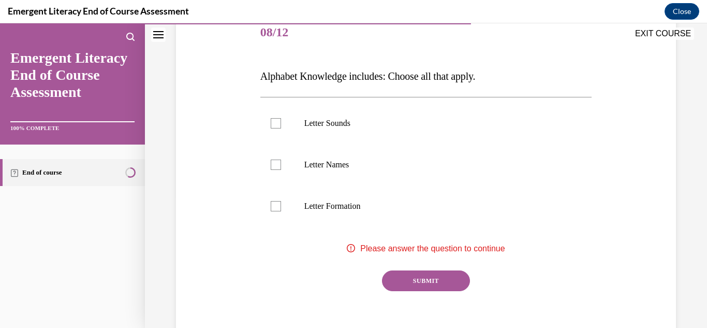
scroll to position [134, 0]
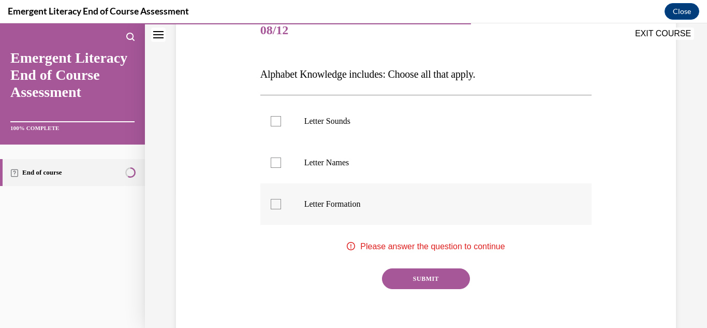
click at [273, 203] on div at bounding box center [276, 204] width 10 height 10
click at [273, 203] on input "Letter Formation" at bounding box center [276, 204] width 10 height 10
checkbox input "true"
click at [276, 159] on div at bounding box center [276, 162] width 10 height 10
click at [276, 159] on input "Letter Names" at bounding box center [276, 162] width 10 height 10
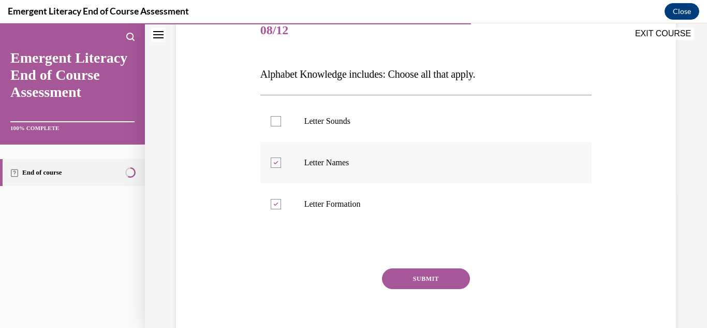
click at [276, 158] on div at bounding box center [276, 162] width 10 height 10
click at [276, 158] on input "Letter Names" at bounding box center [276, 162] width 10 height 10
click at [278, 161] on div at bounding box center [276, 162] width 10 height 10
click at [278, 161] on input "Letter Names" at bounding box center [276, 162] width 10 height 10
checkbox input "true"
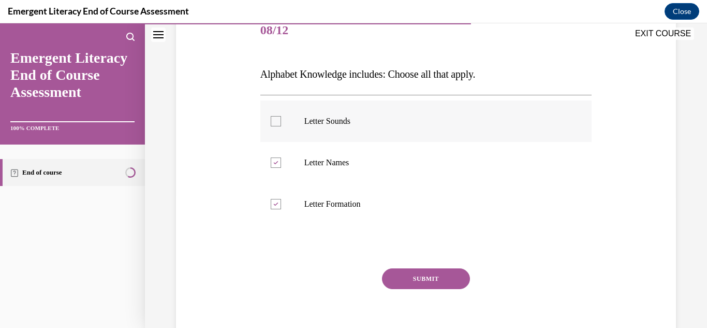
click at [277, 121] on div at bounding box center [276, 121] width 10 height 10
click at [277, 121] on input "Letter Sounds" at bounding box center [276, 121] width 10 height 10
checkbox input "true"
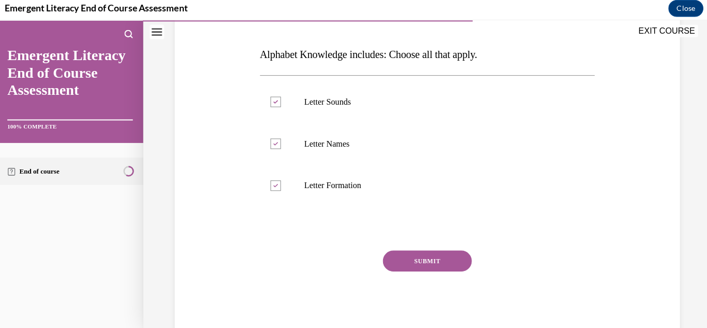
scroll to position [781, 0]
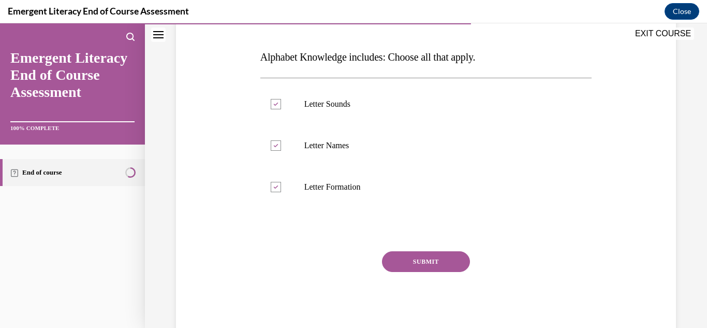
drag, startPoint x: 409, startPoint y: 278, endPoint x: 258, endPoint y: 256, distance: 152.2
click at [258, 256] on div "Question 08/12 Alphabet Knowledge includes: Choose all that apply. Letter Sound…" at bounding box center [426, 157] width 337 height 358
click at [409, 261] on button "SUBMIT" at bounding box center [426, 261] width 88 height 21
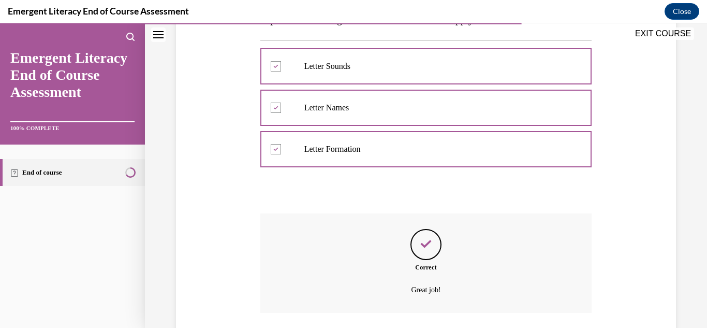
scroll to position [264, 0]
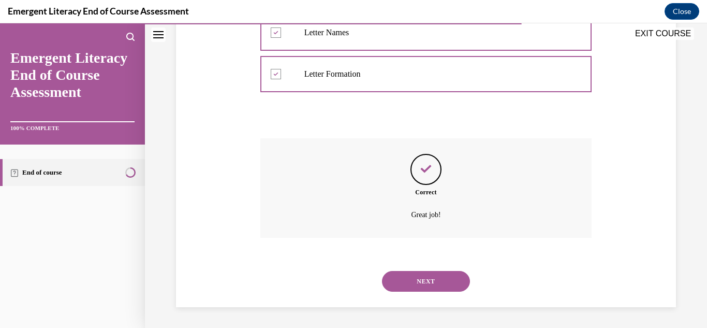
click at [431, 279] on button "NEXT" at bounding box center [426, 281] width 88 height 21
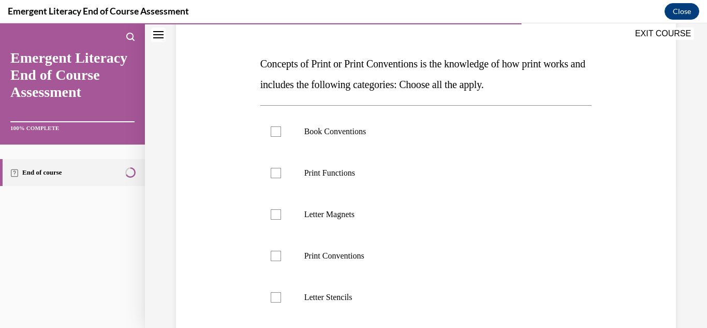
scroll to position [143, 0]
click at [275, 174] on div at bounding box center [276, 174] width 10 height 10
click at [275, 174] on input "Print Functions" at bounding box center [276, 174] width 10 height 10
checkbox input "true"
click at [273, 132] on div at bounding box center [276, 132] width 10 height 10
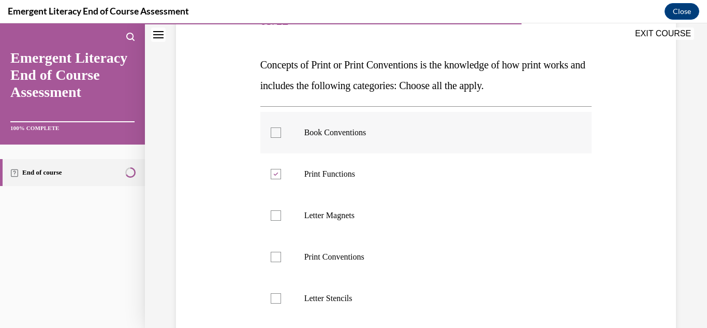
click at [273, 132] on input "Book Conventions" at bounding box center [276, 132] width 10 height 10
checkbox input "true"
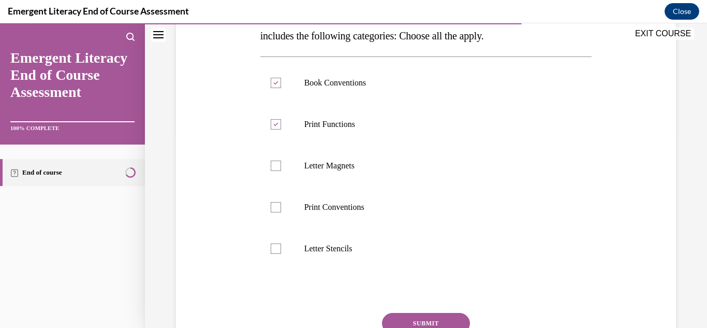
scroll to position [200, 0]
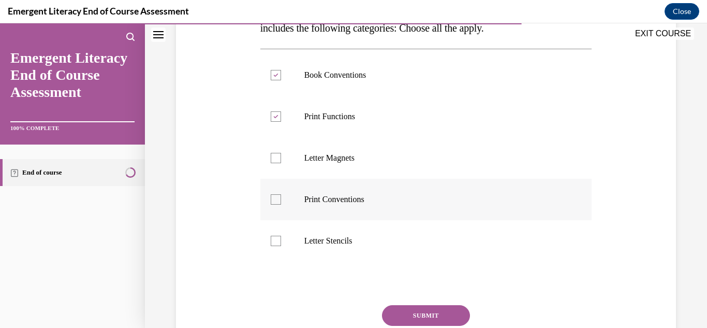
click at [276, 196] on div at bounding box center [276, 199] width 10 height 10
click at [276, 196] on input "Print Conventions" at bounding box center [276, 199] width 10 height 10
checkbox input "true"
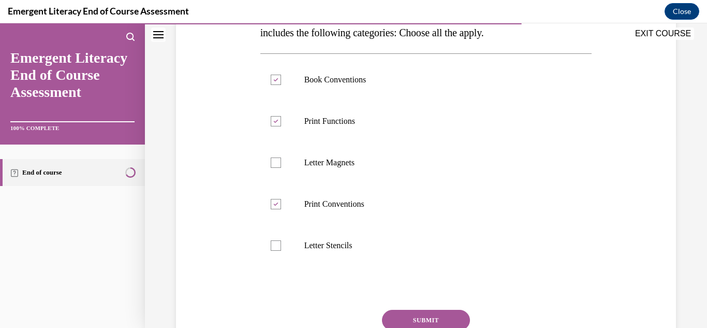
scroll to position [199, 0]
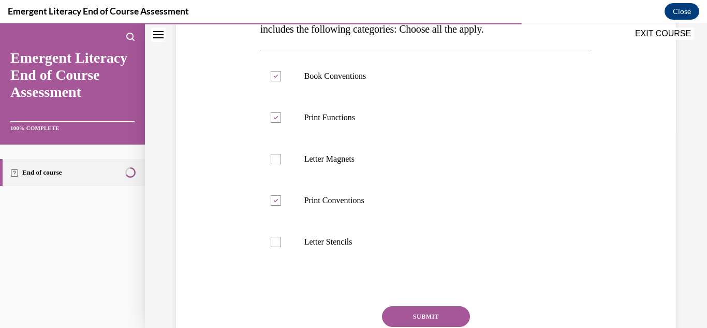
click at [408, 313] on button "SUBMIT" at bounding box center [426, 316] width 88 height 21
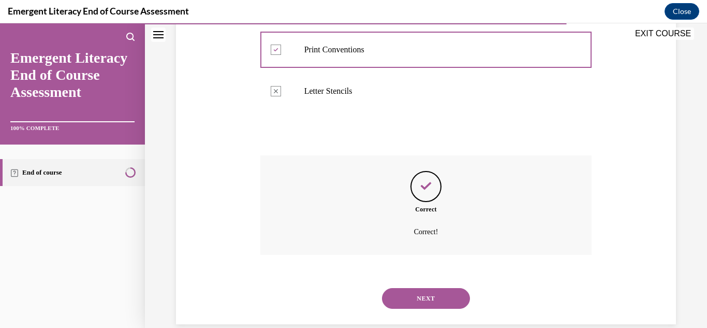
scroll to position [367, 0]
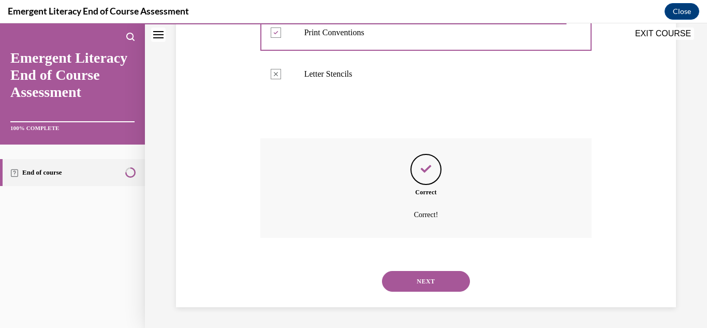
click at [445, 284] on button "NEXT" at bounding box center [426, 281] width 88 height 21
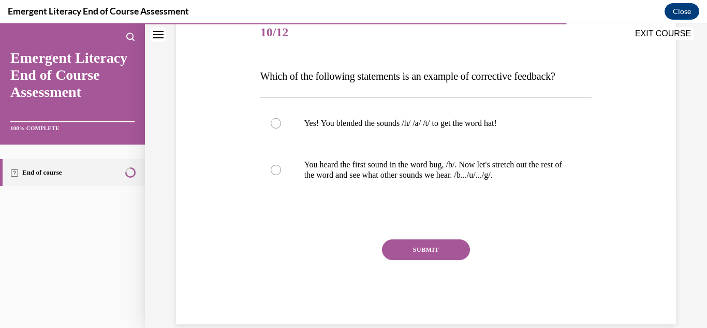
scroll to position [132, 0]
click at [272, 125] on div at bounding box center [276, 123] width 10 height 10
click at [272, 125] on input "Yes! You blended the sounds /h/ /a/ /t/ to get the word hat!" at bounding box center [276, 123] width 10 height 10
radio input "true"
click at [275, 167] on div at bounding box center [276, 169] width 10 height 10
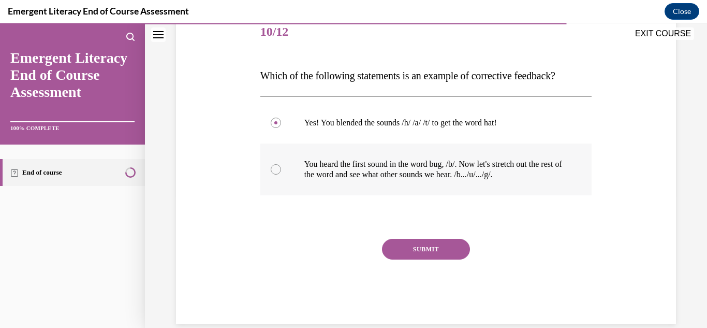
click at [275, 167] on input "You heard the first sound in the word bug, /b/. Now let's stretch out the rest …" at bounding box center [276, 169] width 10 height 10
radio input "true"
click at [420, 251] on button "SUBMIT" at bounding box center [426, 249] width 88 height 21
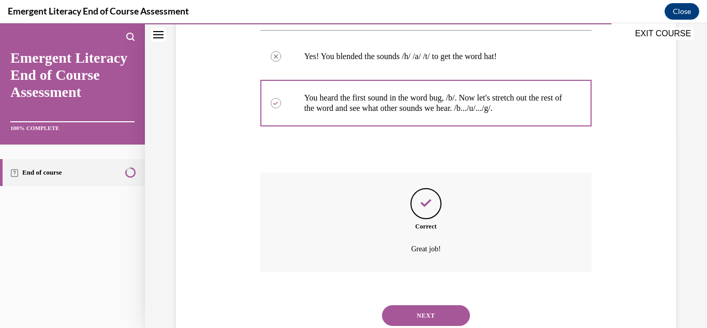
scroll to position [232, 0]
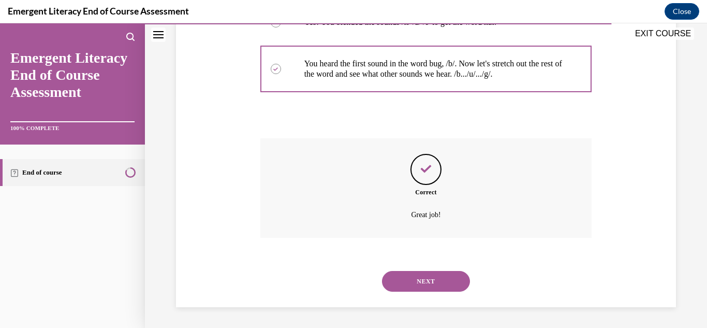
click at [419, 279] on button "NEXT" at bounding box center [426, 281] width 88 height 21
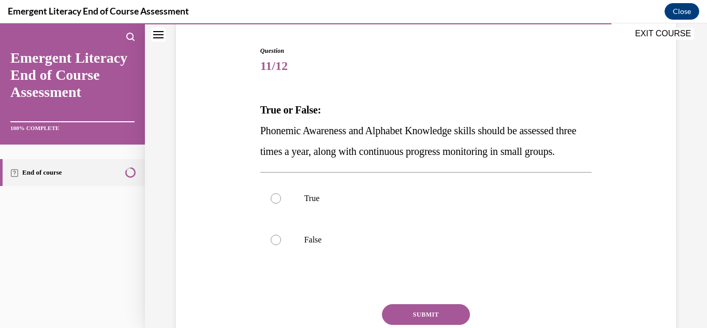
scroll to position [100, 0]
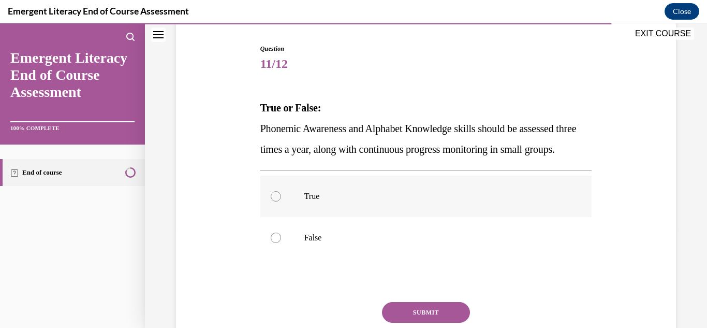
click at [274, 201] on div at bounding box center [276, 196] width 10 height 10
click at [274, 201] on input "True" at bounding box center [276, 196] width 10 height 10
radio input "true"
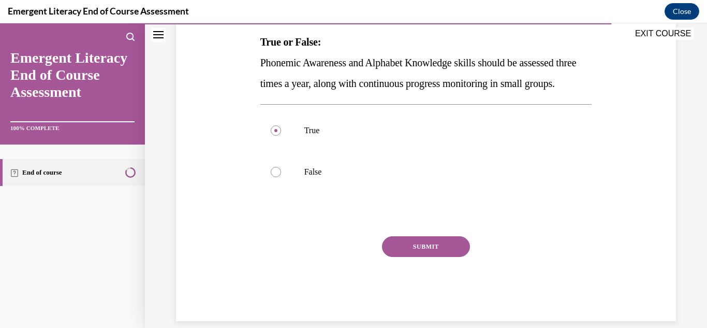
scroll to position [186, 0]
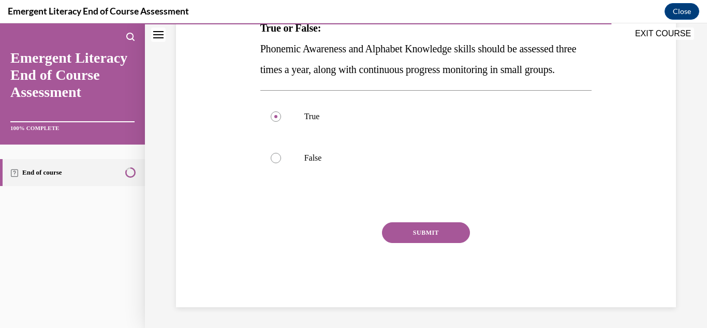
click at [428, 243] on button "SUBMIT" at bounding box center [426, 232] width 88 height 21
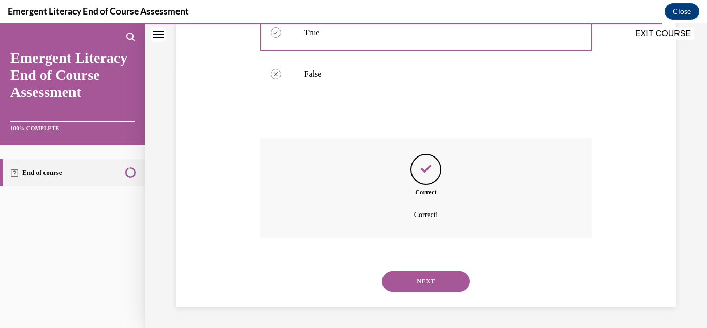
scroll to position [284, 0]
click at [430, 278] on button "NEXT" at bounding box center [426, 281] width 88 height 21
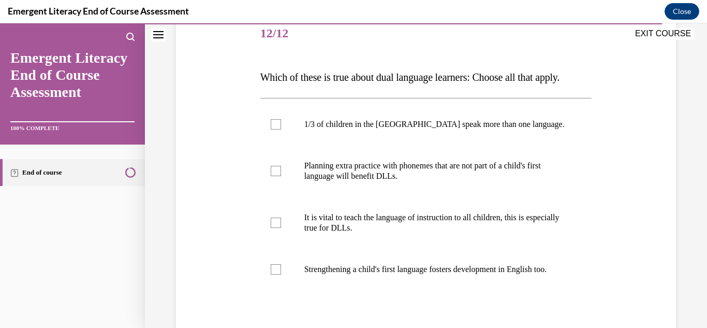
scroll to position [132, 0]
click at [273, 128] on div at bounding box center [276, 123] width 10 height 10
click at [273, 128] on input "1/3 of children in the US speak more than one language." at bounding box center [276, 123] width 10 height 10
checkbox input "true"
click at [698, 140] on div "Question 12/12 Which of these is true about dual language learners: Choose all …" at bounding box center [426, 181] width 562 height 514
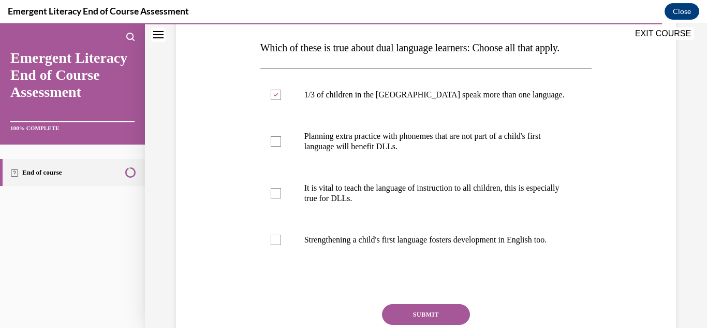
scroll to position [171, 0]
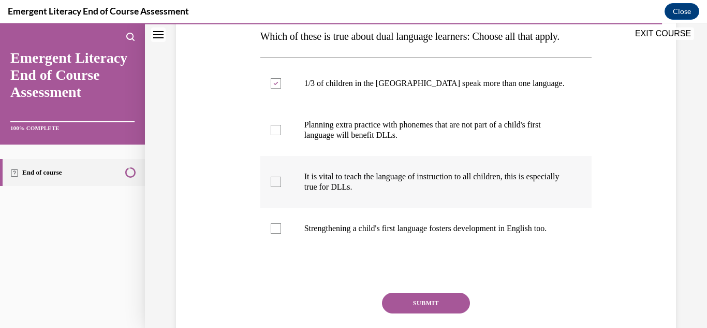
click at [275, 187] on div at bounding box center [276, 182] width 10 height 10
click at [275, 187] on input "It is vital to teach the language of instruction to all children, this is espec…" at bounding box center [276, 182] width 10 height 10
checkbox input "true"
click at [276, 135] on div at bounding box center [276, 130] width 10 height 10
click at [276, 135] on input "Planning extra practice with phonemes that are not part of a child's first lang…" at bounding box center [276, 130] width 10 height 10
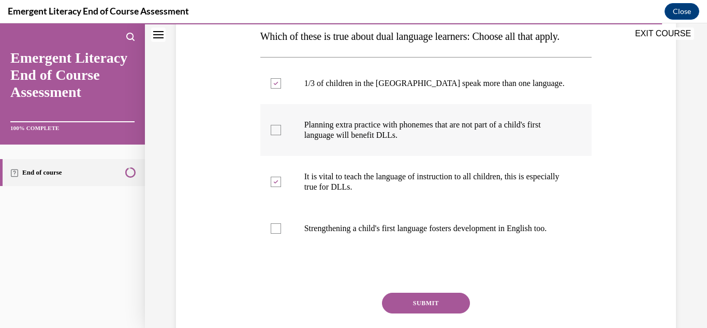
checkbox input "true"
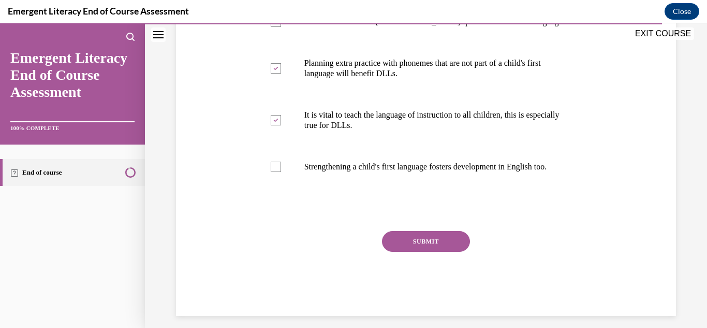
scroll to position [233, 0]
click at [419, 252] on button "SUBMIT" at bounding box center [426, 241] width 88 height 21
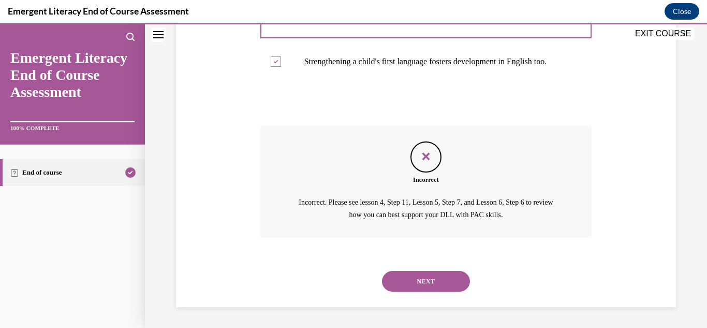
scroll to position [369, 0]
click at [421, 282] on button "NEXT" at bounding box center [426, 281] width 88 height 21
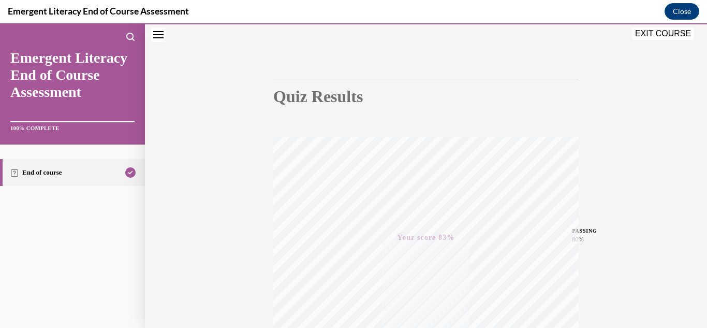
scroll to position [65, 0]
click at [651, 37] on button "EXIT COURSE" at bounding box center [663, 33] width 62 height 12
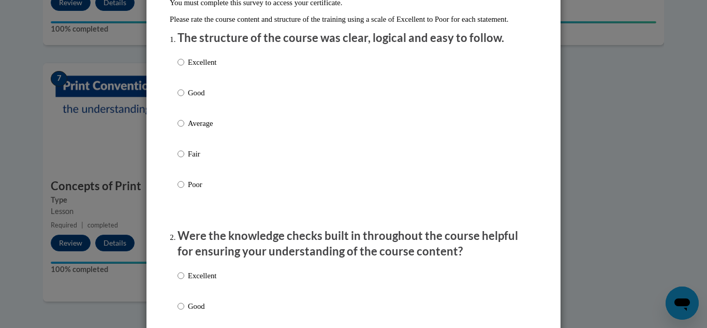
scroll to position [115, 0]
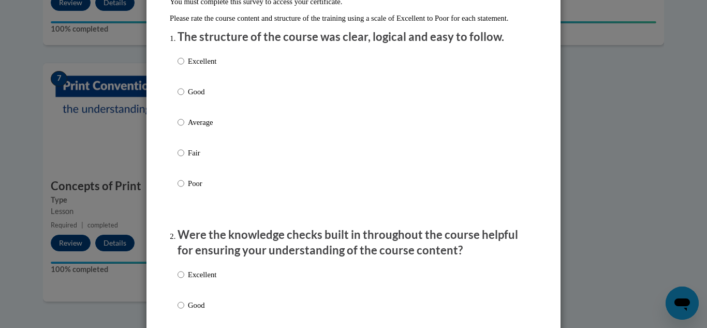
click at [192, 111] on label "Good" at bounding box center [197, 100] width 39 height 28
click at [184, 97] on input "Good" at bounding box center [181, 91] width 7 height 11
radio input "true"
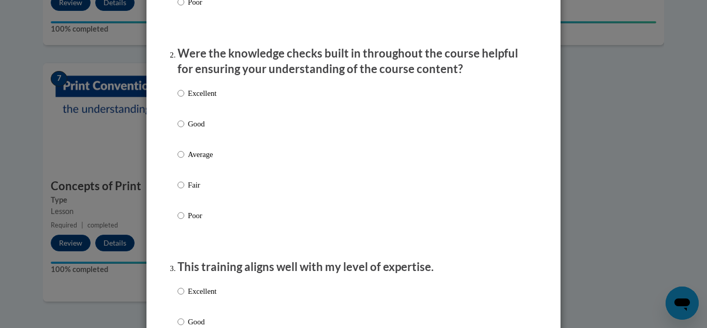
scroll to position [302, 0]
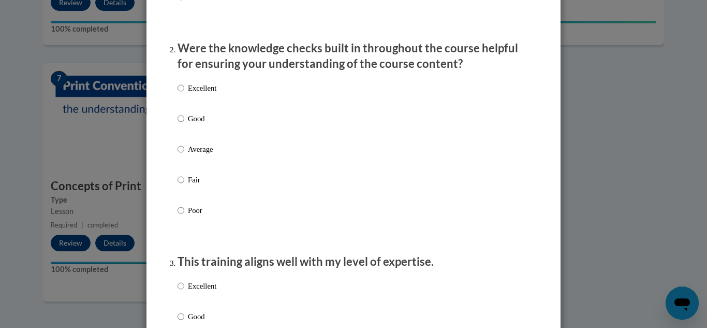
click at [204, 136] on label "Good" at bounding box center [197, 127] width 39 height 28
click at [184, 124] on input "Good" at bounding box center [181, 118] width 7 height 11
radio input "true"
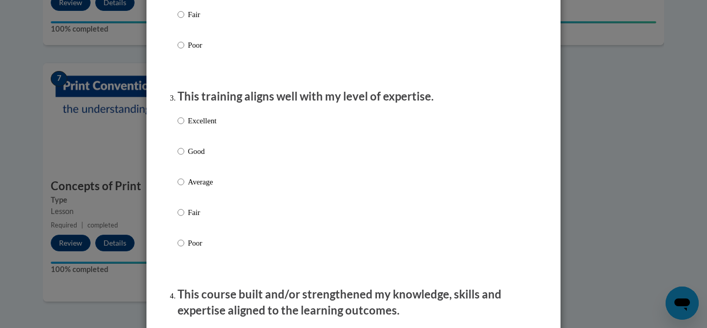
scroll to position [468, 0]
click at [212, 156] on p "Good" at bounding box center [202, 150] width 28 height 11
click at [184, 156] on input "Good" at bounding box center [181, 150] width 7 height 11
radio input "true"
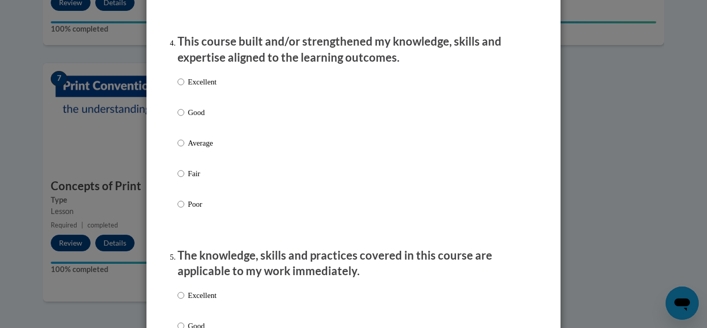
scroll to position [731, 0]
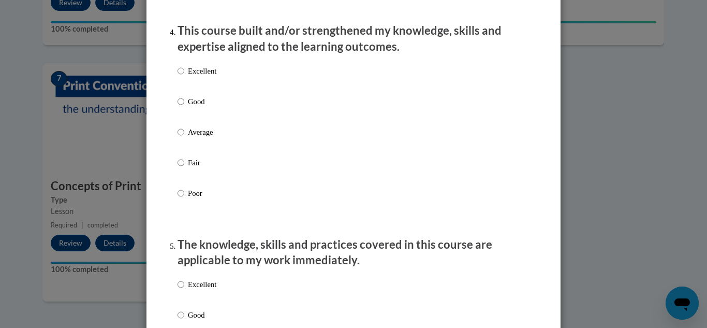
click at [227, 115] on div "Excellent Good Average Fair Poor" at bounding box center [354, 144] width 352 height 169
click at [195, 107] on p "Good" at bounding box center [202, 101] width 28 height 11
click at [184, 107] on input "Good" at bounding box center [181, 101] width 7 height 11
radio input "true"
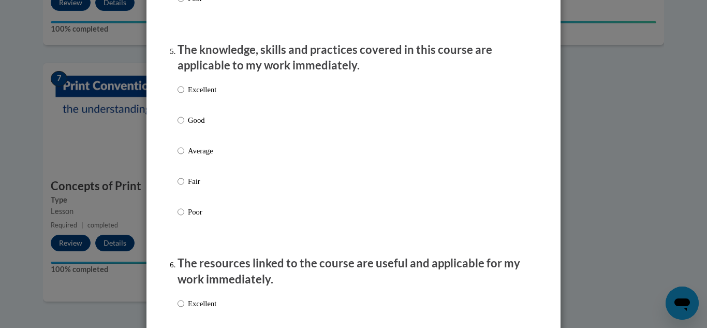
scroll to position [926, 0]
click at [196, 138] on label "Good" at bounding box center [197, 128] width 39 height 28
click at [184, 125] on input "Good" at bounding box center [181, 119] width 7 height 11
radio input "true"
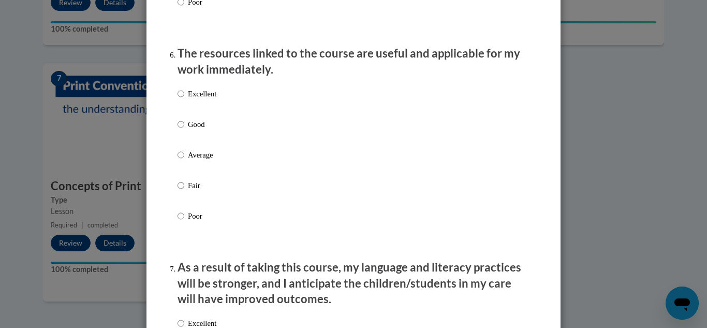
scroll to position [1136, 0]
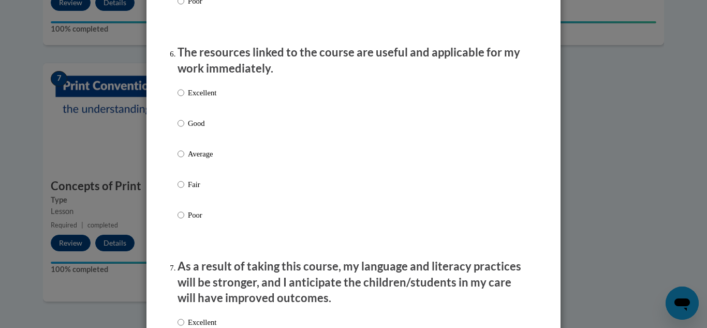
click at [193, 129] on p "Good" at bounding box center [202, 123] width 28 height 11
click at [184, 129] on input "Good" at bounding box center [181, 123] width 7 height 11
radio input "true"
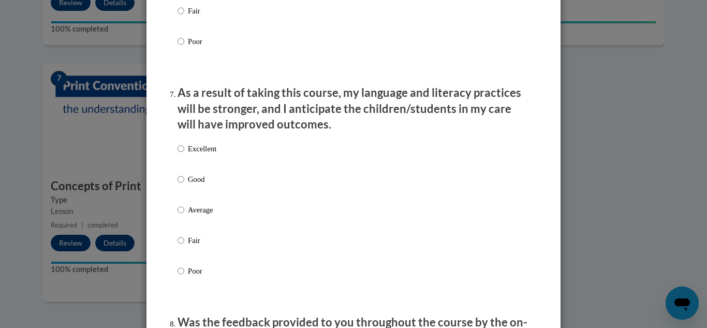
scroll to position [1316, 0]
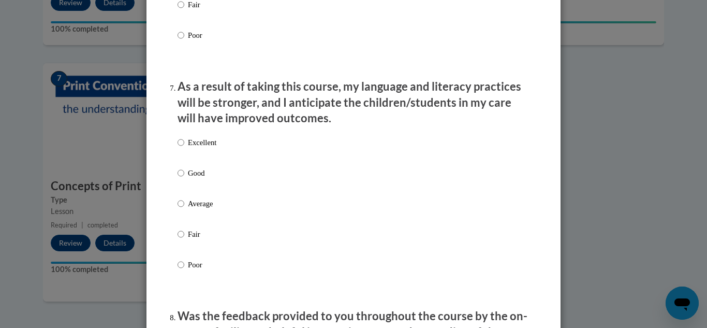
click at [197, 179] on p "Good" at bounding box center [202, 172] width 28 height 11
click at [184, 179] on input "Good" at bounding box center [181, 172] width 7 height 11
radio input "true"
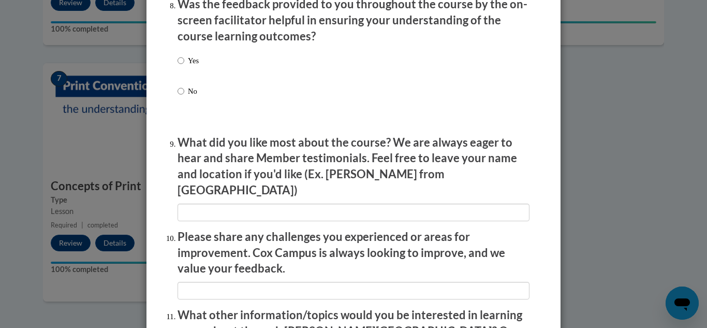
scroll to position [1628, 0]
click at [216, 75] on div "Yes No" at bounding box center [354, 87] width 352 height 77
click at [178, 66] on input "Yes" at bounding box center [181, 59] width 7 height 11
radio input "true"
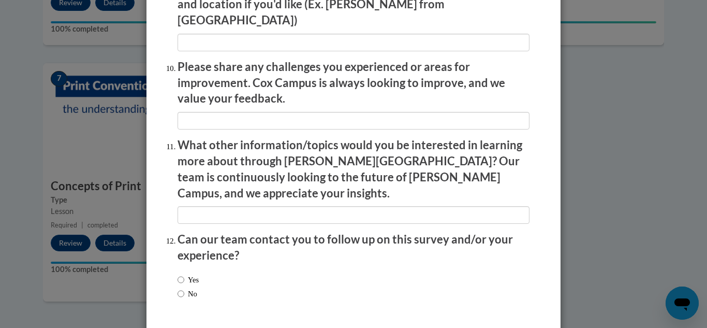
scroll to position [1824, 0]
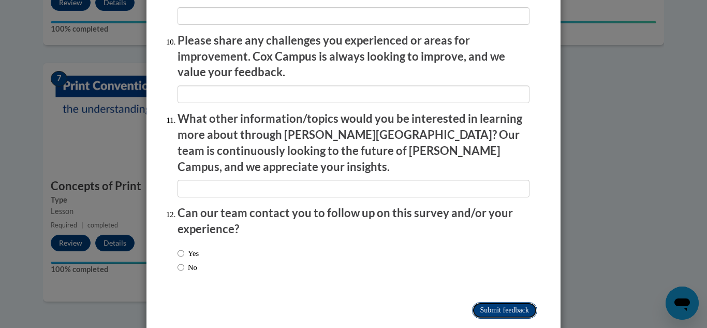
click at [509, 302] on input "Submit feedback" at bounding box center [504, 310] width 65 height 17
click at [512, 302] on input "Submitting" at bounding box center [504, 310] width 65 height 17
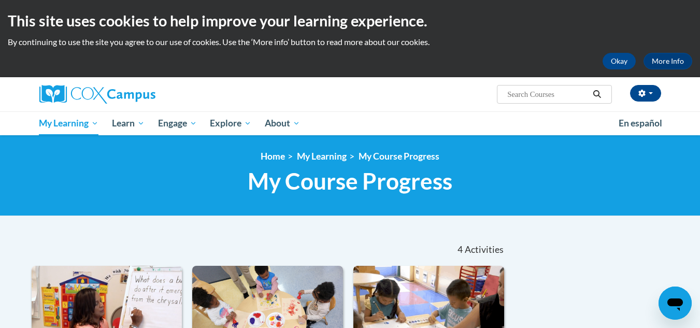
scroll to position [4, 0]
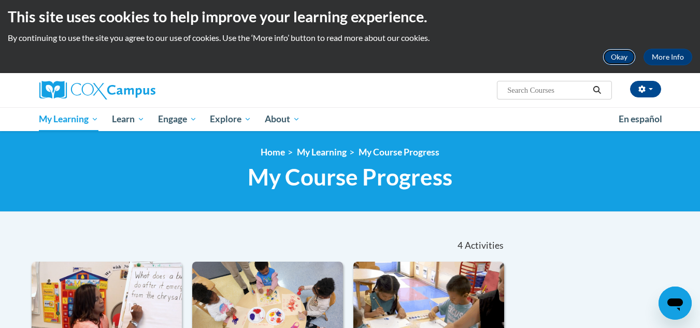
click at [613, 56] on button "Okay" at bounding box center [618, 57] width 33 height 17
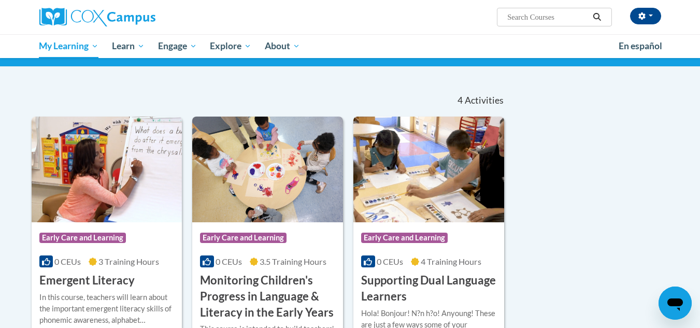
scroll to position [71, 0]
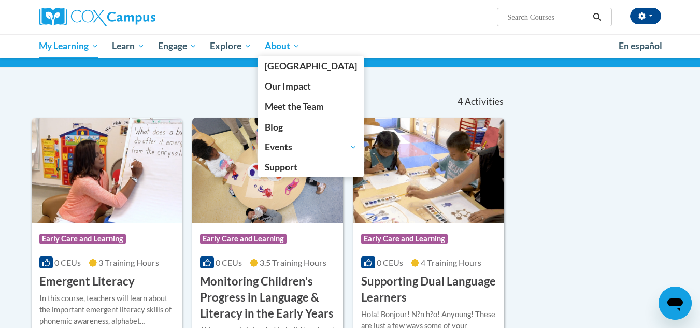
click at [277, 52] on span "About" at bounding box center [282, 46] width 35 height 12
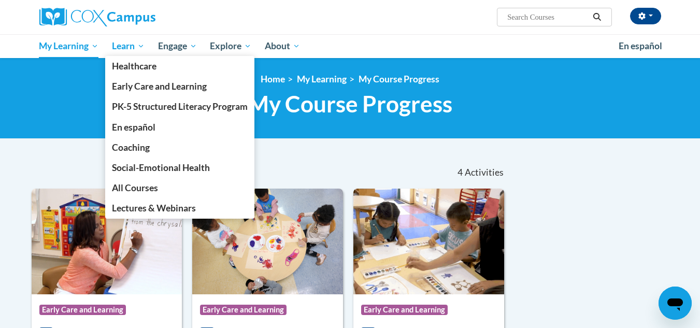
click at [125, 47] on span "Learn" at bounding box center [128, 46] width 33 height 12
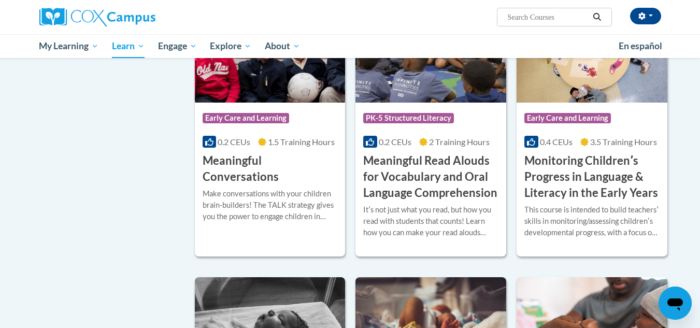
scroll to position [1568, 0]
click at [455, 200] on h3 "Meaningful Read Alouds for Vocabulary and Oral Language Comprehension" at bounding box center [430, 176] width 135 height 48
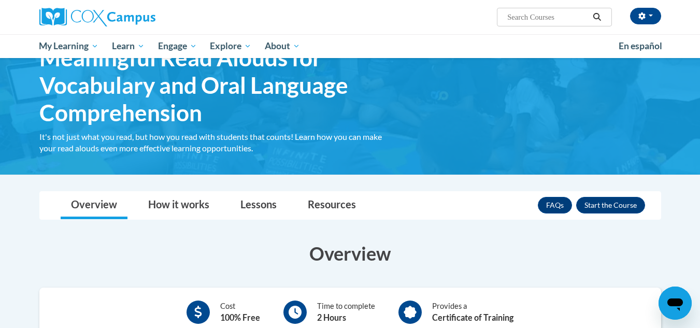
scroll to position [61, 0]
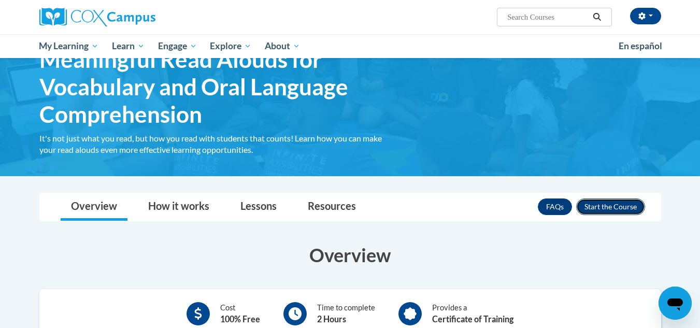
click at [606, 213] on button "Enroll" at bounding box center [610, 206] width 69 height 17
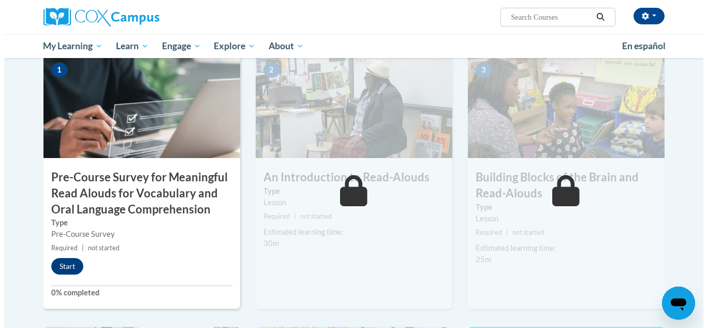
scroll to position [221, 0]
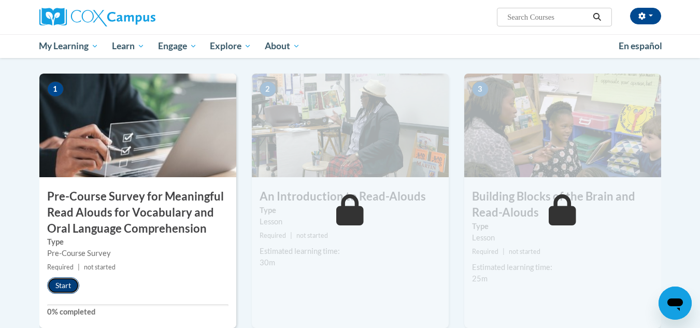
click at [74, 290] on button "Start" at bounding box center [63, 285] width 32 height 17
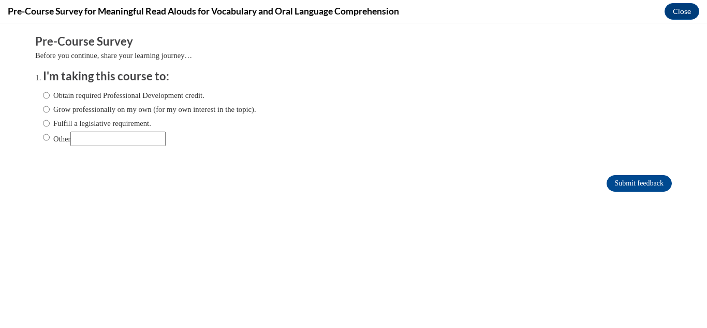
scroll to position [0, 0]
click at [184, 93] on label "Obtain required Professional Development credit." at bounding box center [124, 95] width 162 height 11
click at [50, 93] on input "Obtain required Professional Development credit." at bounding box center [46, 95] width 7 height 11
radio input "true"
click at [611, 179] on input "Submit feedback" at bounding box center [639, 183] width 65 height 17
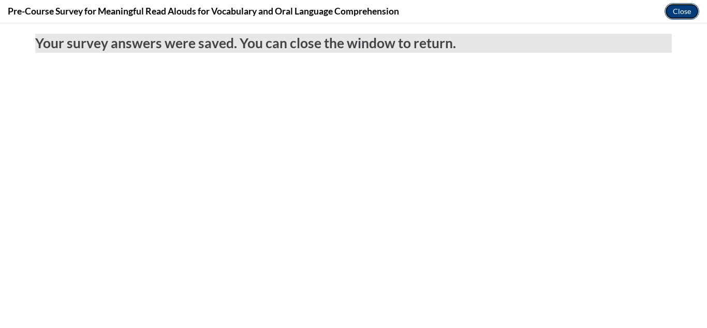
click at [678, 14] on button "Close" at bounding box center [682, 11] width 35 height 17
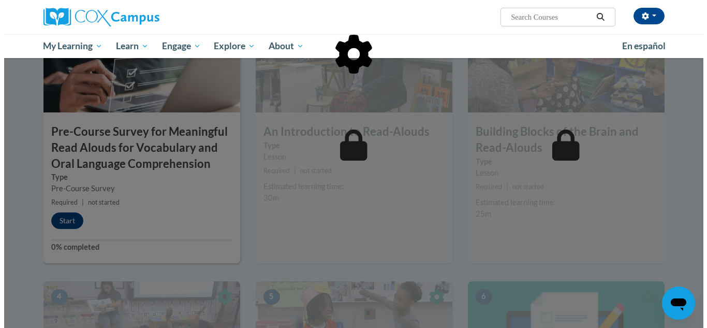
scroll to position [298, 0]
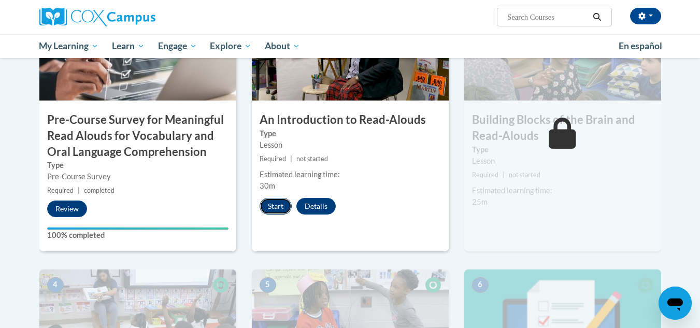
click at [274, 204] on button "Start" at bounding box center [275, 206] width 32 height 17
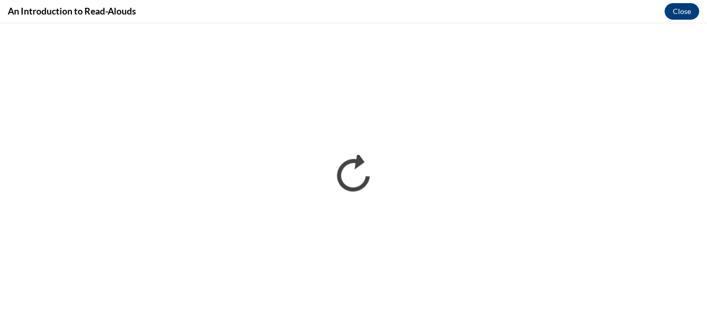
scroll to position [0, 0]
